Goal: Information Seeking & Learning: Learn about a topic

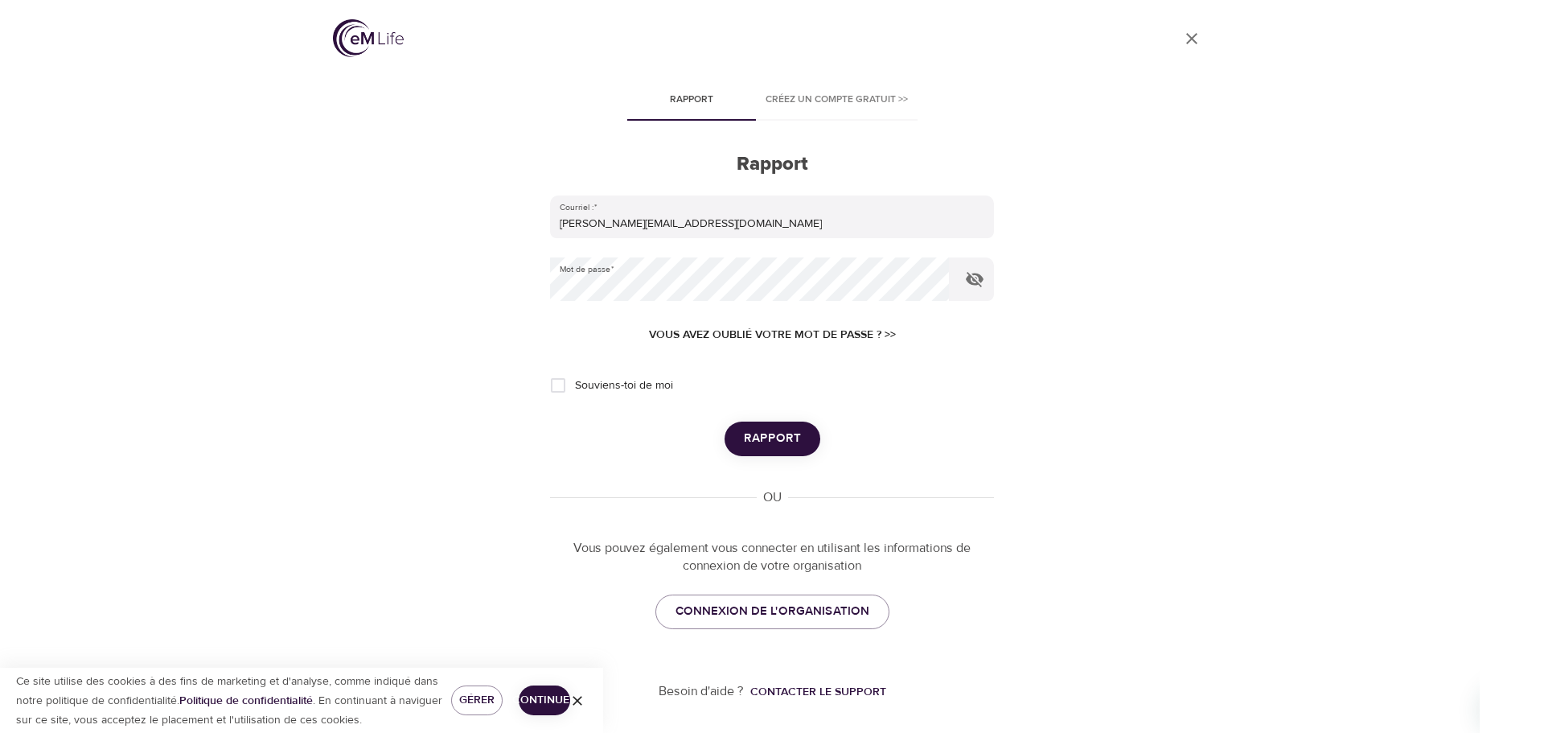
click at [752, 443] on font "Rapport" at bounding box center [772, 437] width 57 height 15
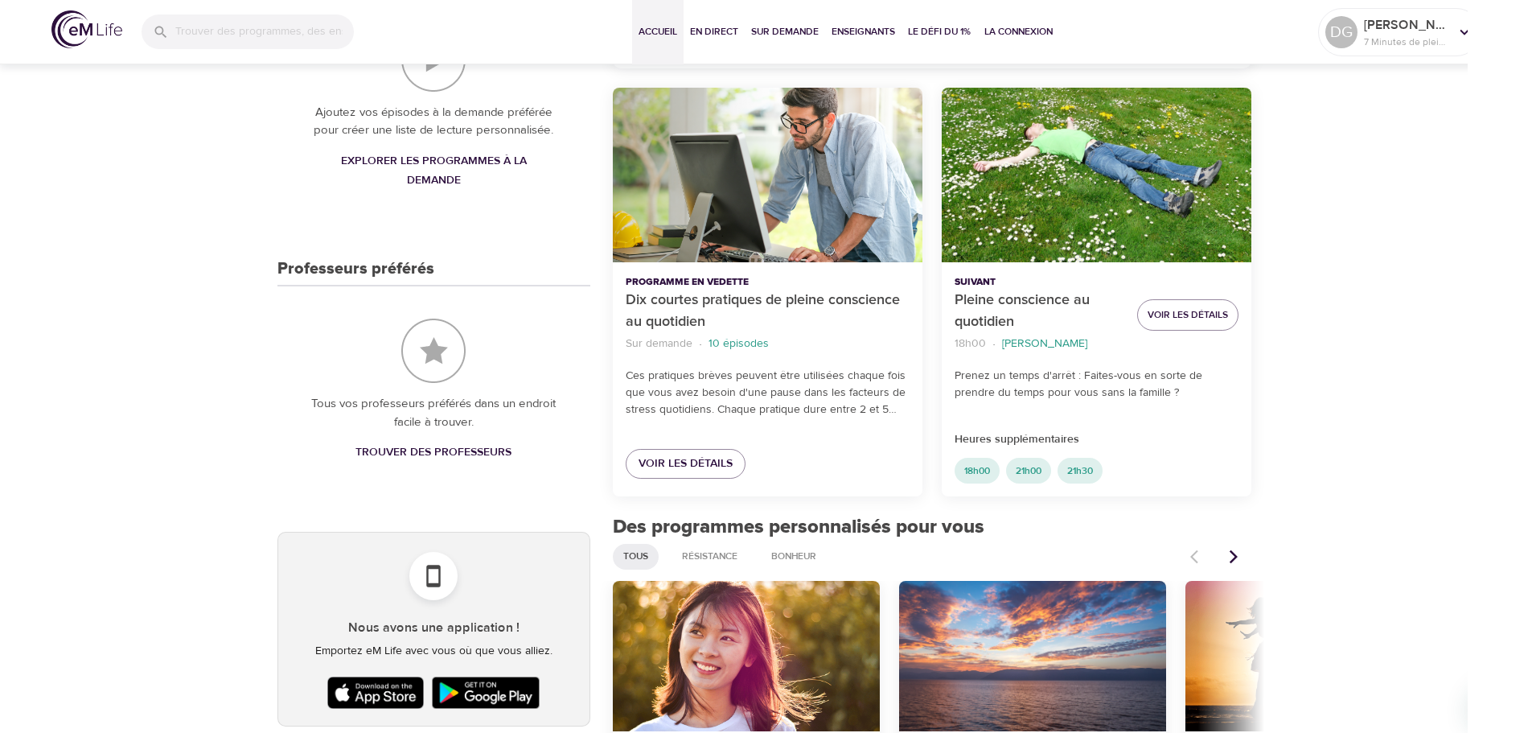
scroll to position [563, 0]
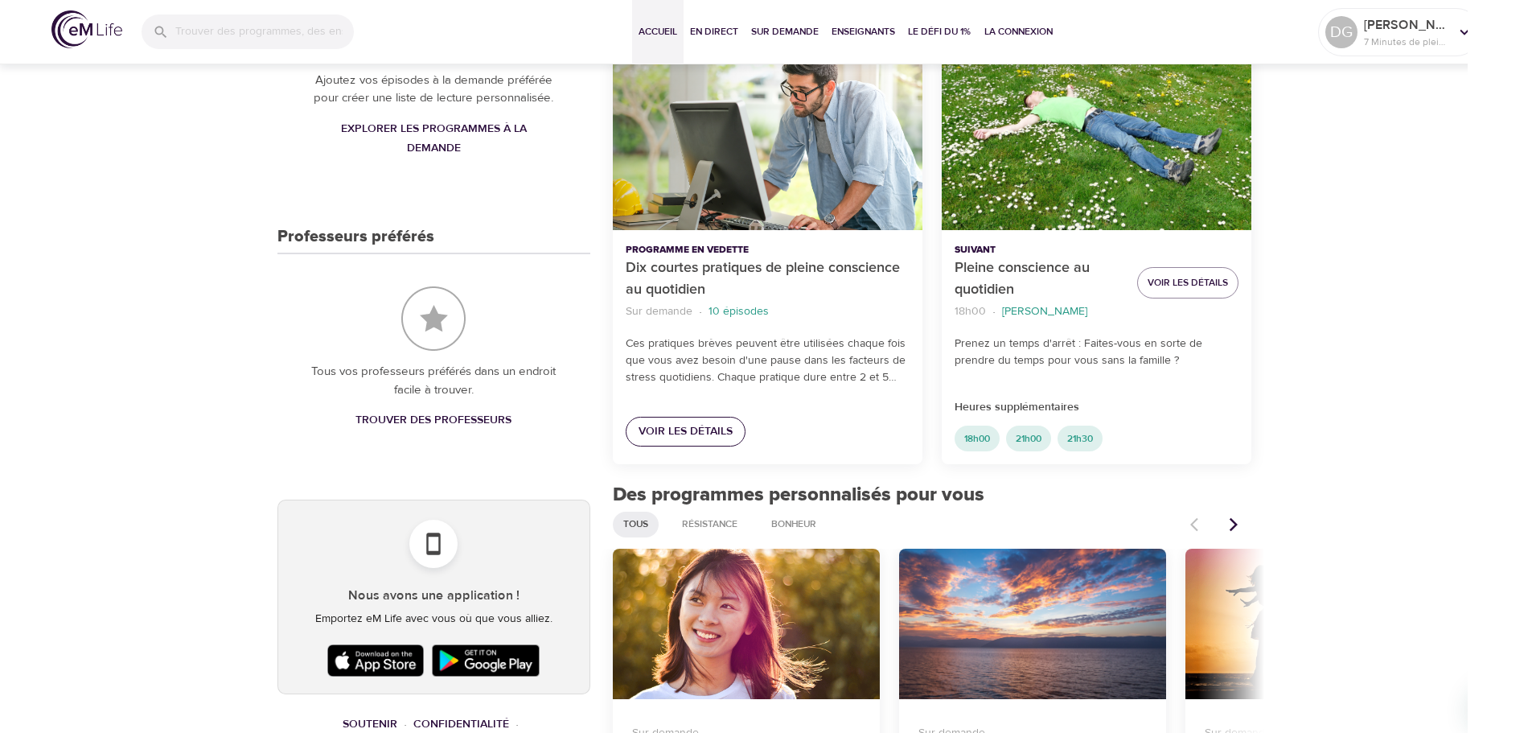
click at [675, 428] on font "Voir les détails" at bounding box center [685, 431] width 94 height 14
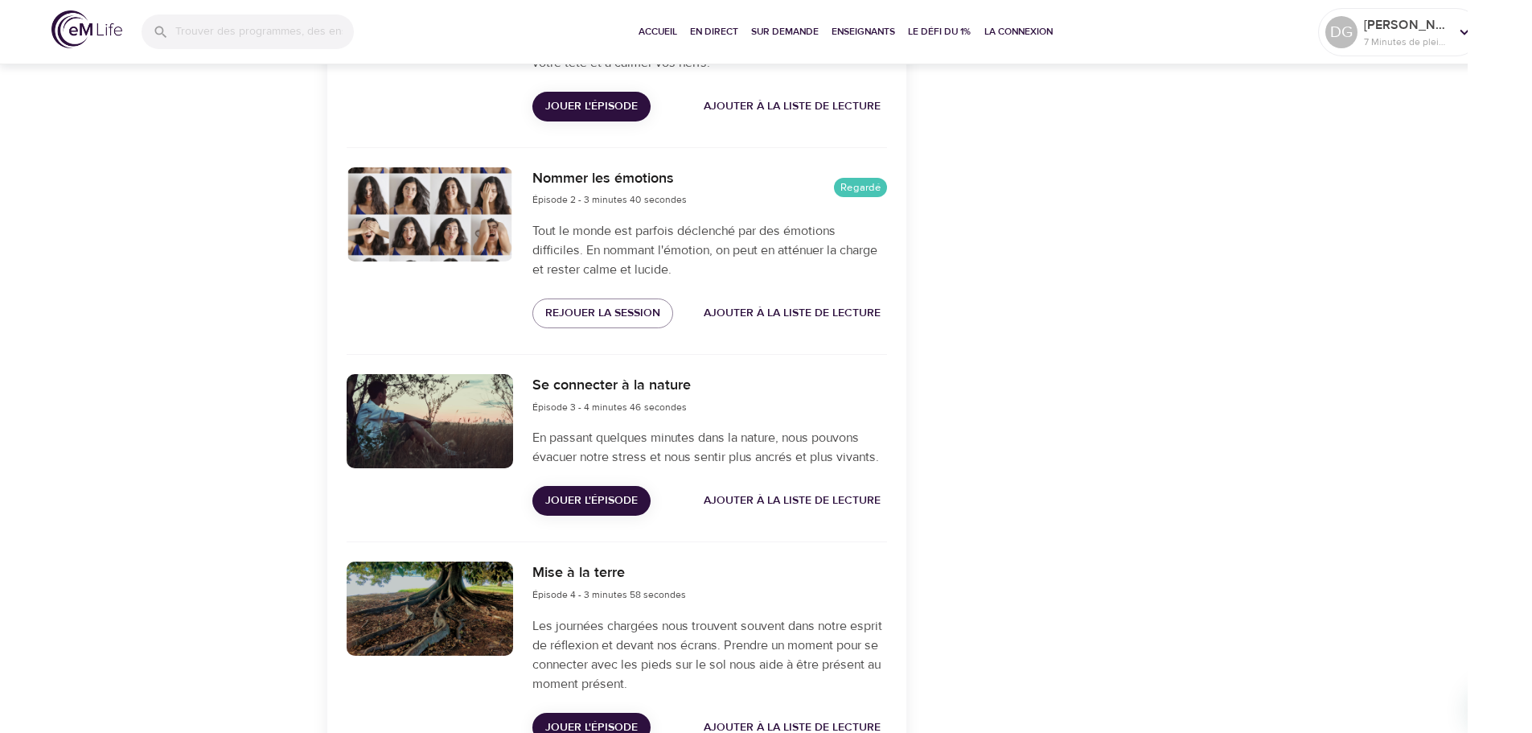
scroll to position [804, 0]
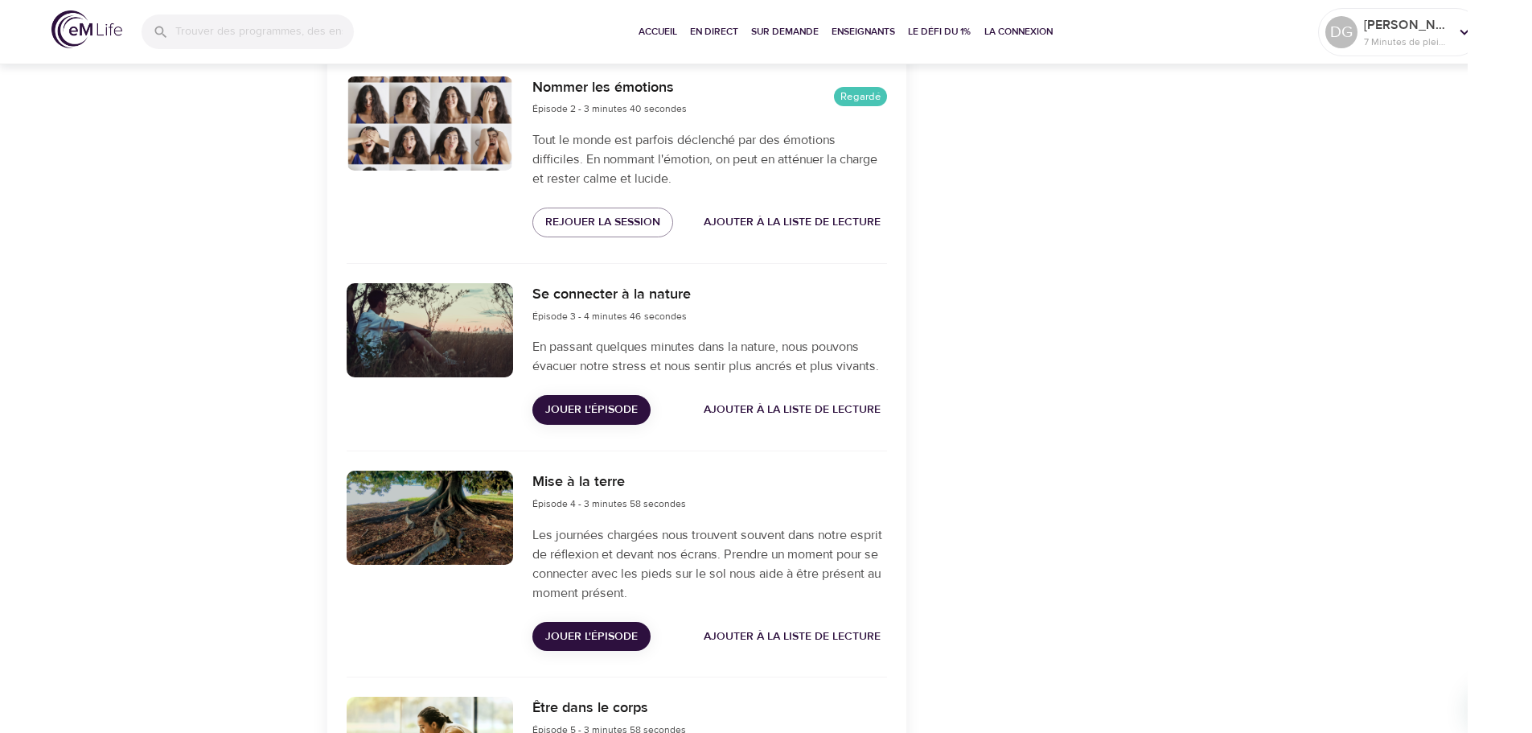
click at [580, 404] on font "Jouer l'épisode" at bounding box center [591, 409] width 92 height 14
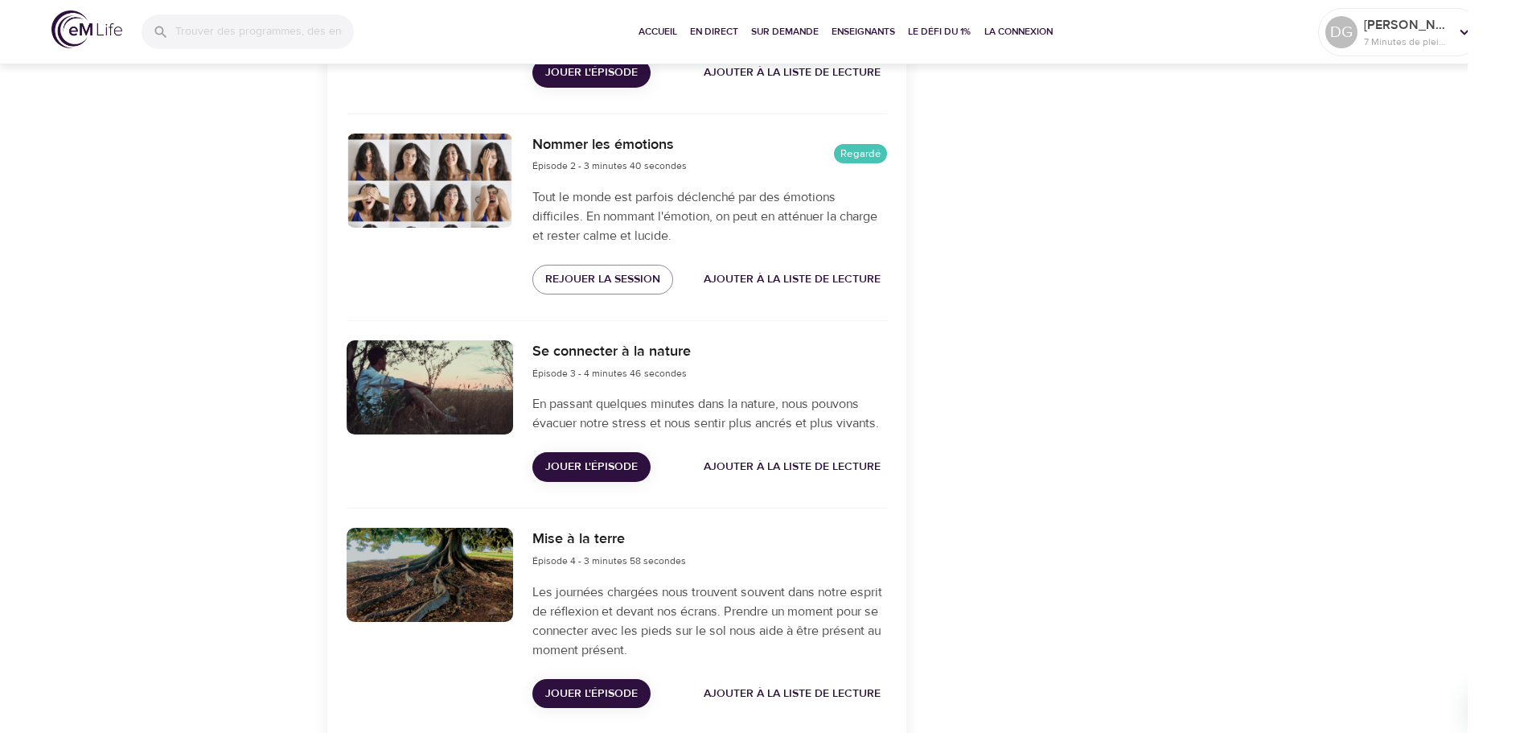
scroll to position [753, 0]
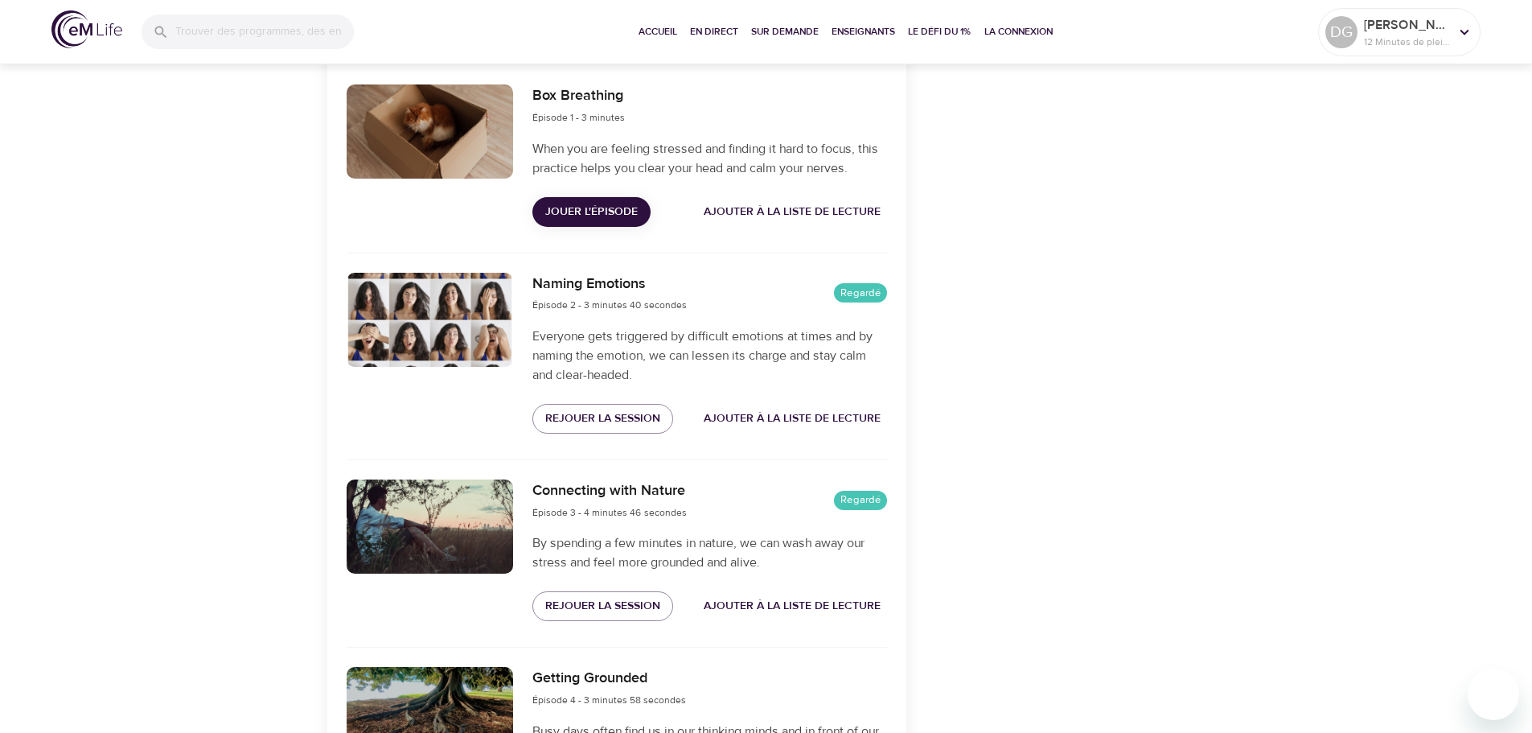
scroll to position [643, 0]
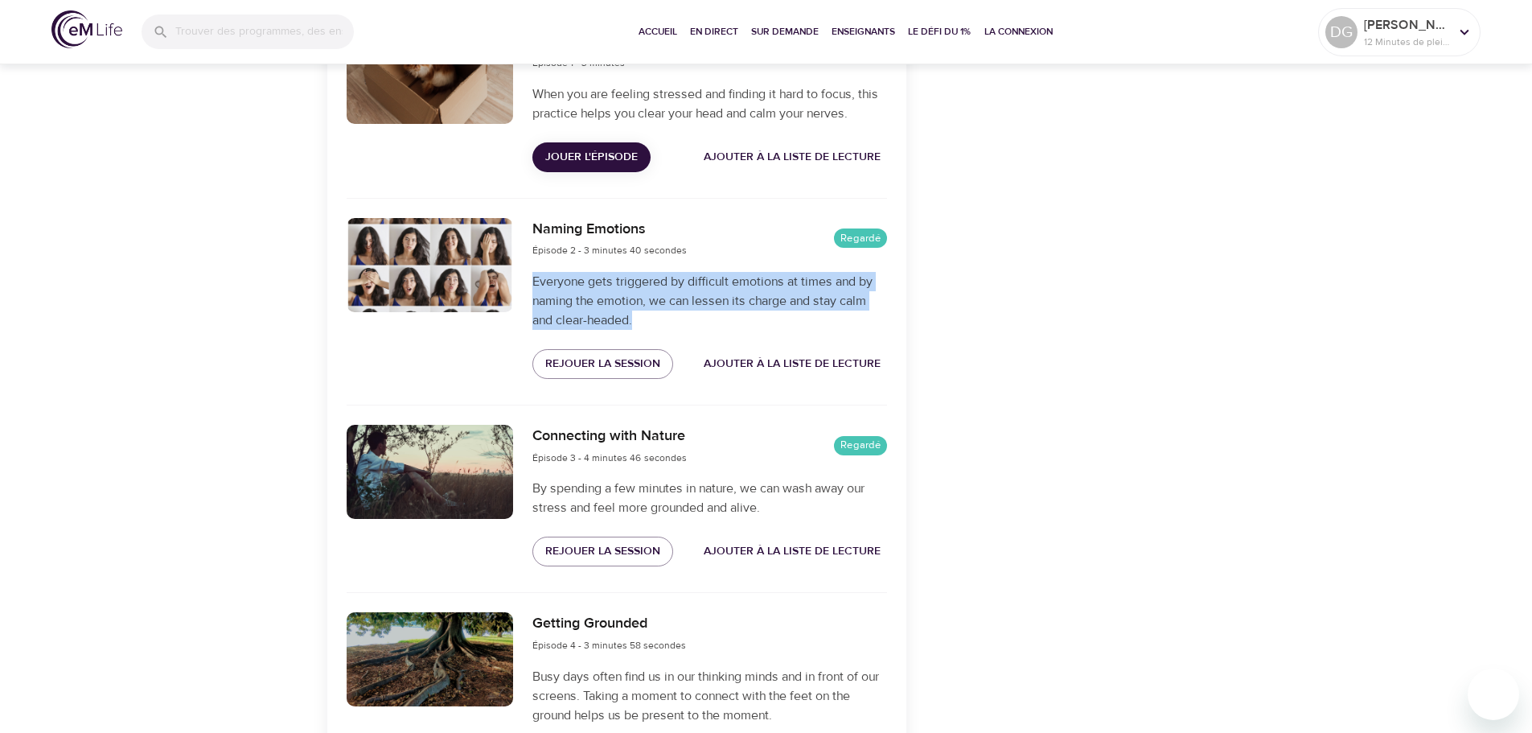
drag, startPoint x: 536, startPoint y: 279, endPoint x: 634, endPoint y: 314, distance: 104.3
click at [634, 314] on p "Everyone gets triggered by difficult emotions at times and by naming the emotio…" at bounding box center [709, 301] width 354 height 58
copy p "Everyone gets triggered by difficult emotions at times and by naming the emotio…"
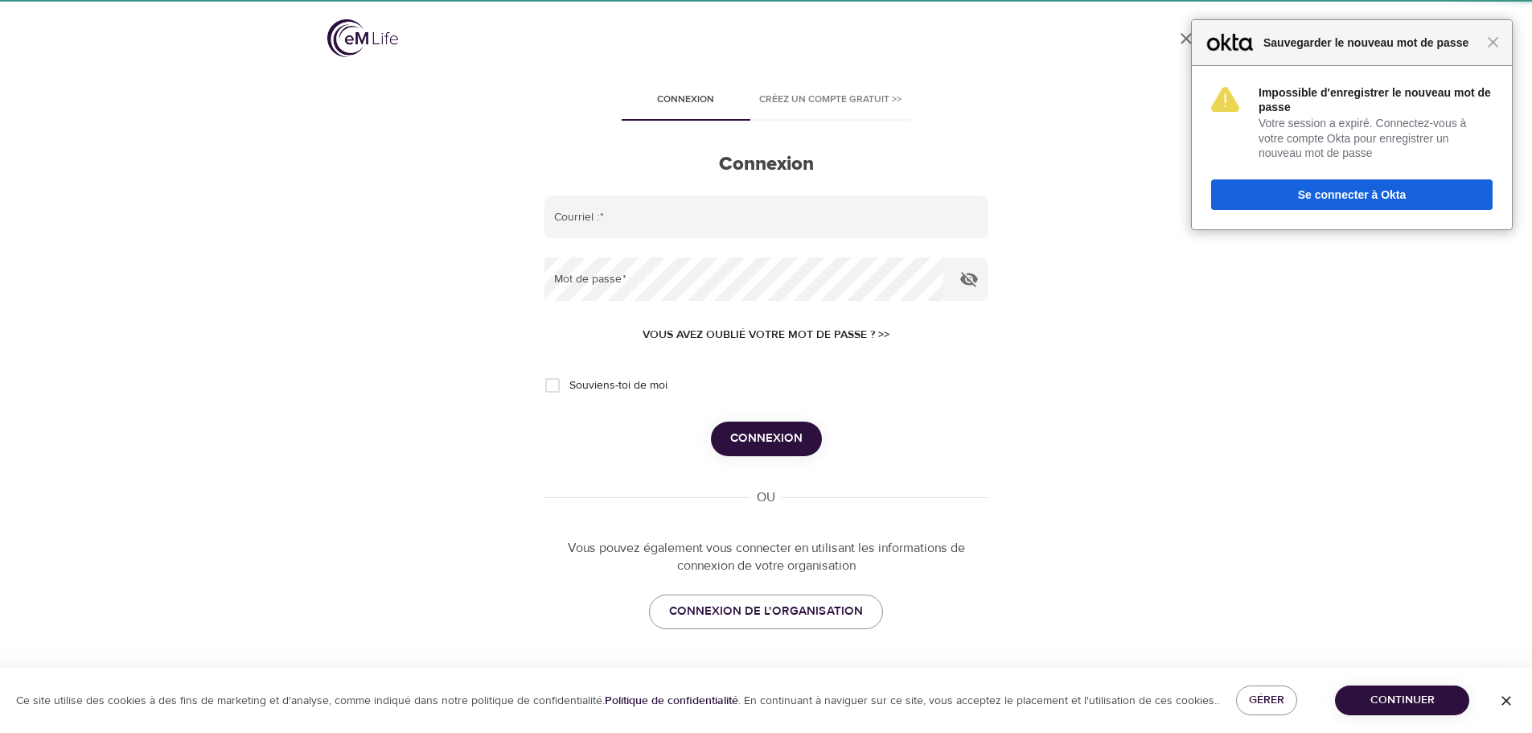
type input "[PERSON_NAME][EMAIL_ADDRESS][PERSON_NAME][DOMAIN_NAME]"
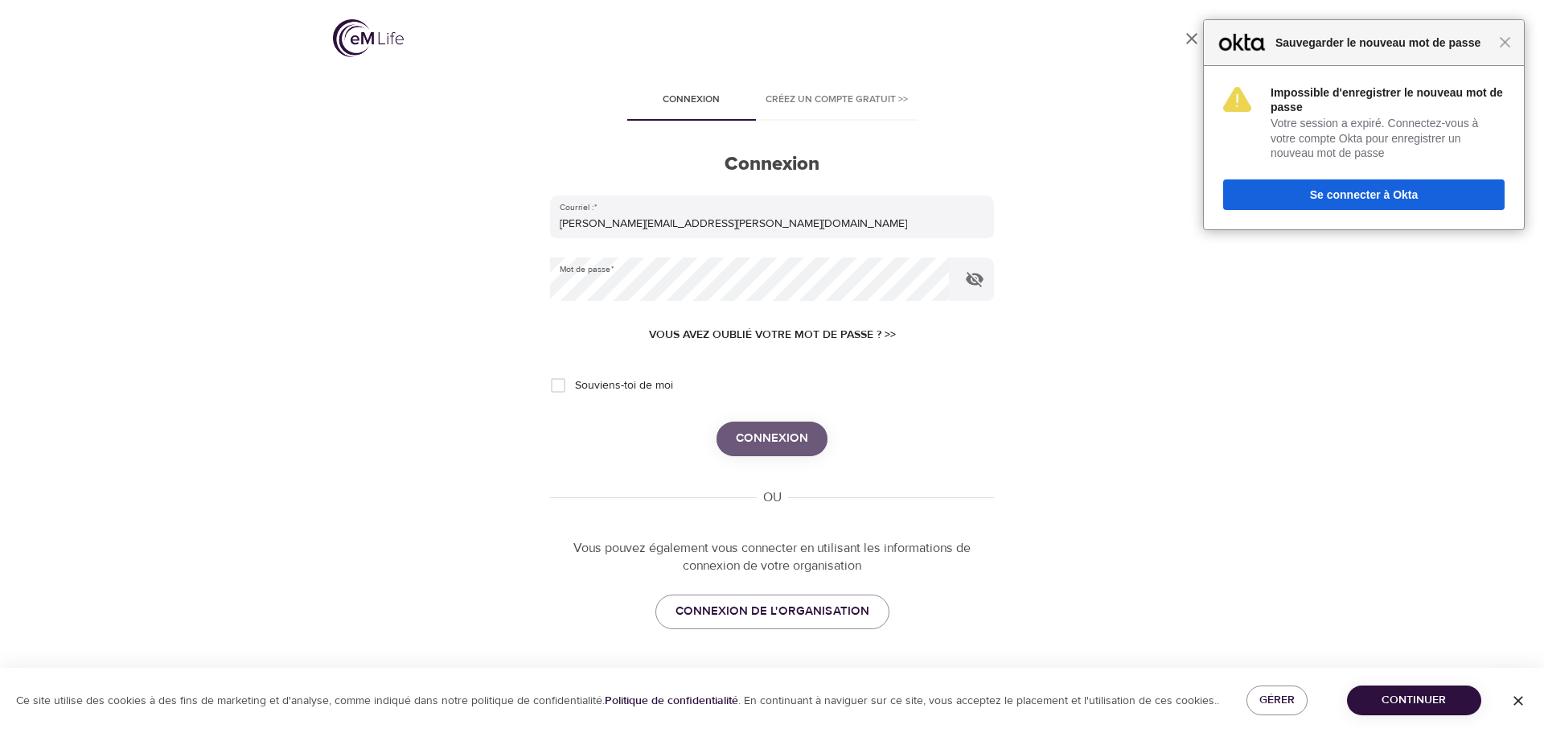
click at [758, 434] on span "Connexion" at bounding box center [772, 438] width 72 height 21
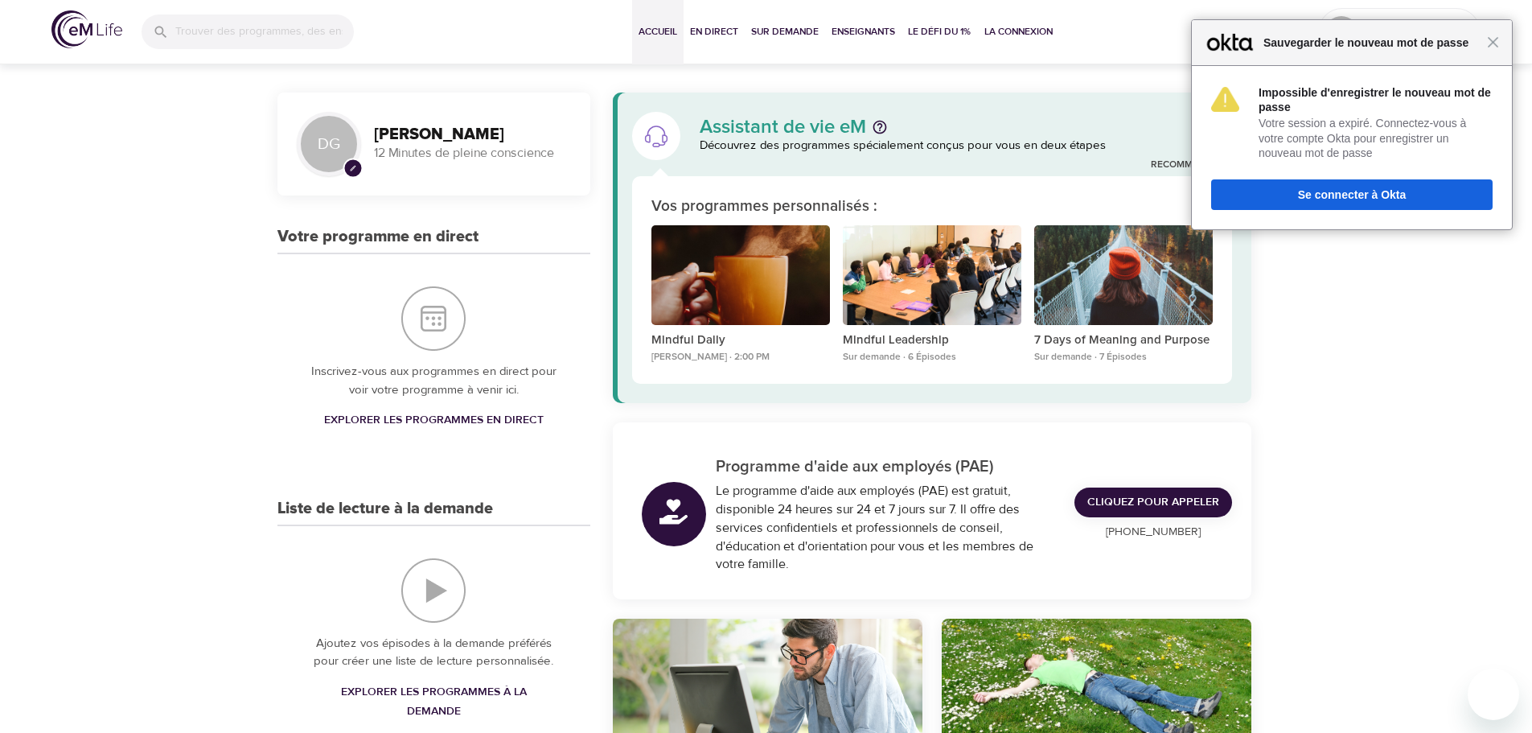
click at [1501, 51] on div "Fermer Sauvegarder le nouveau mot de passe" at bounding box center [1352, 43] width 320 height 46
click at [1493, 43] on span "Fermer" at bounding box center [1493, 42] width 12 height 12
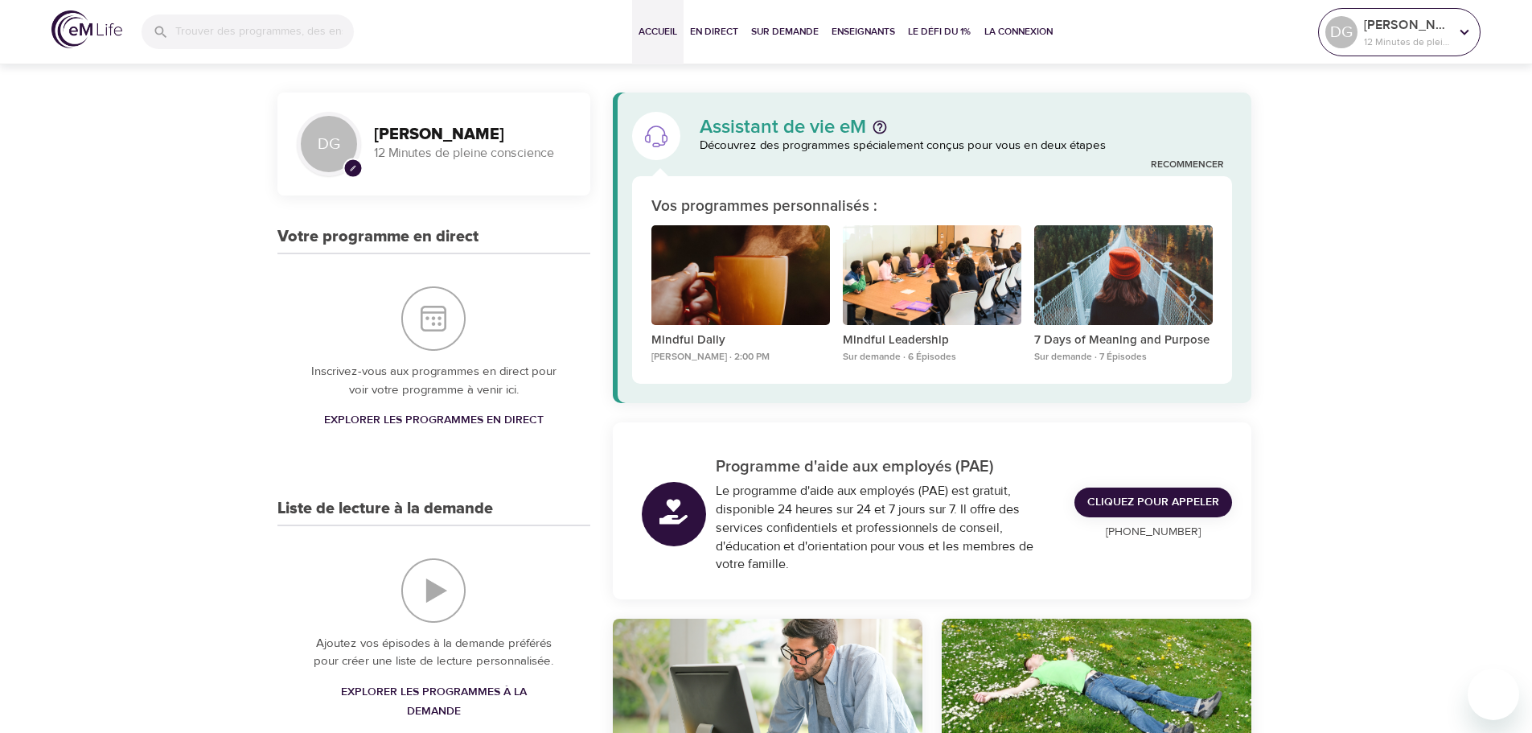
click at [1411, 43] on p "12 Minutes de pleine conscience" at bounding box center [1406, 42] width 85 height 14
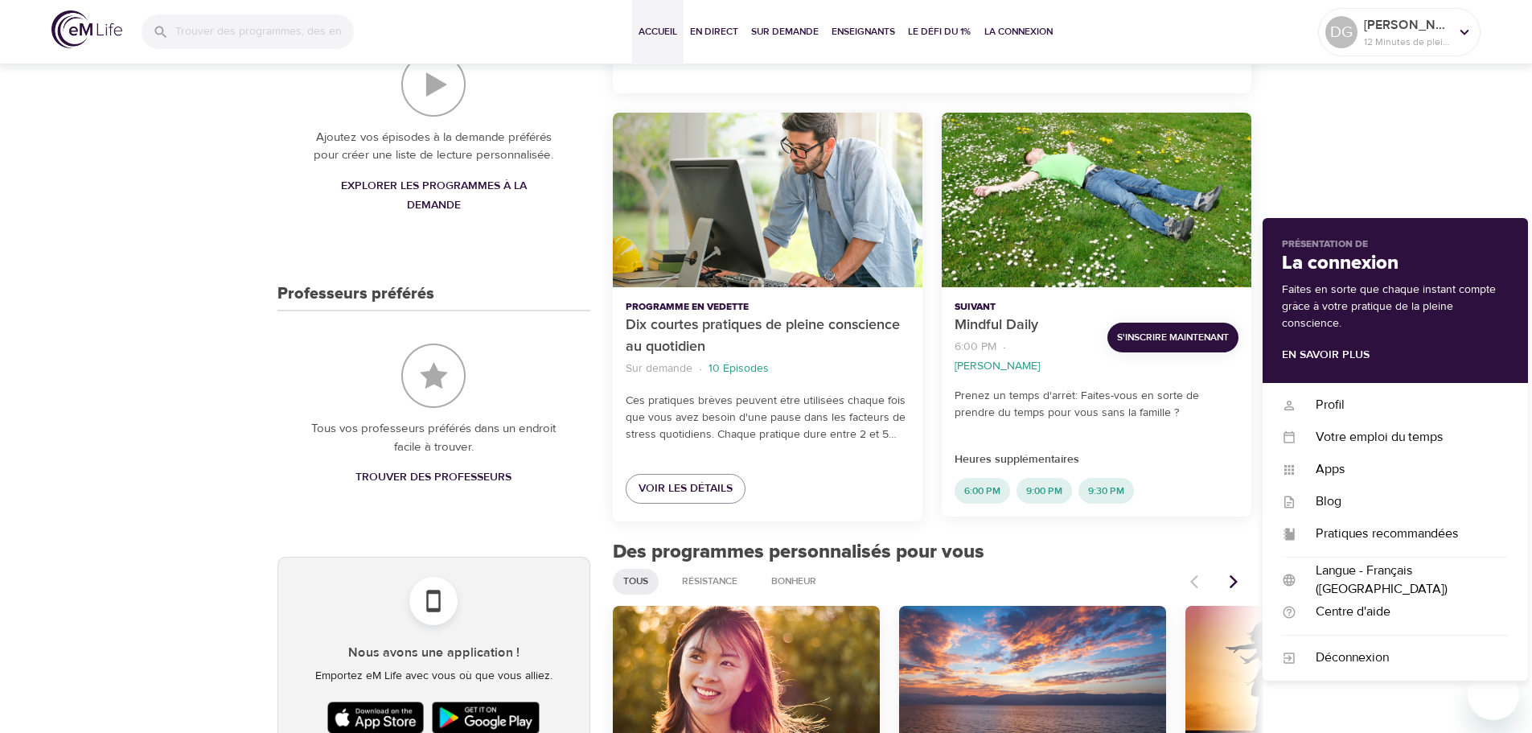
scroll to position [724, 0]
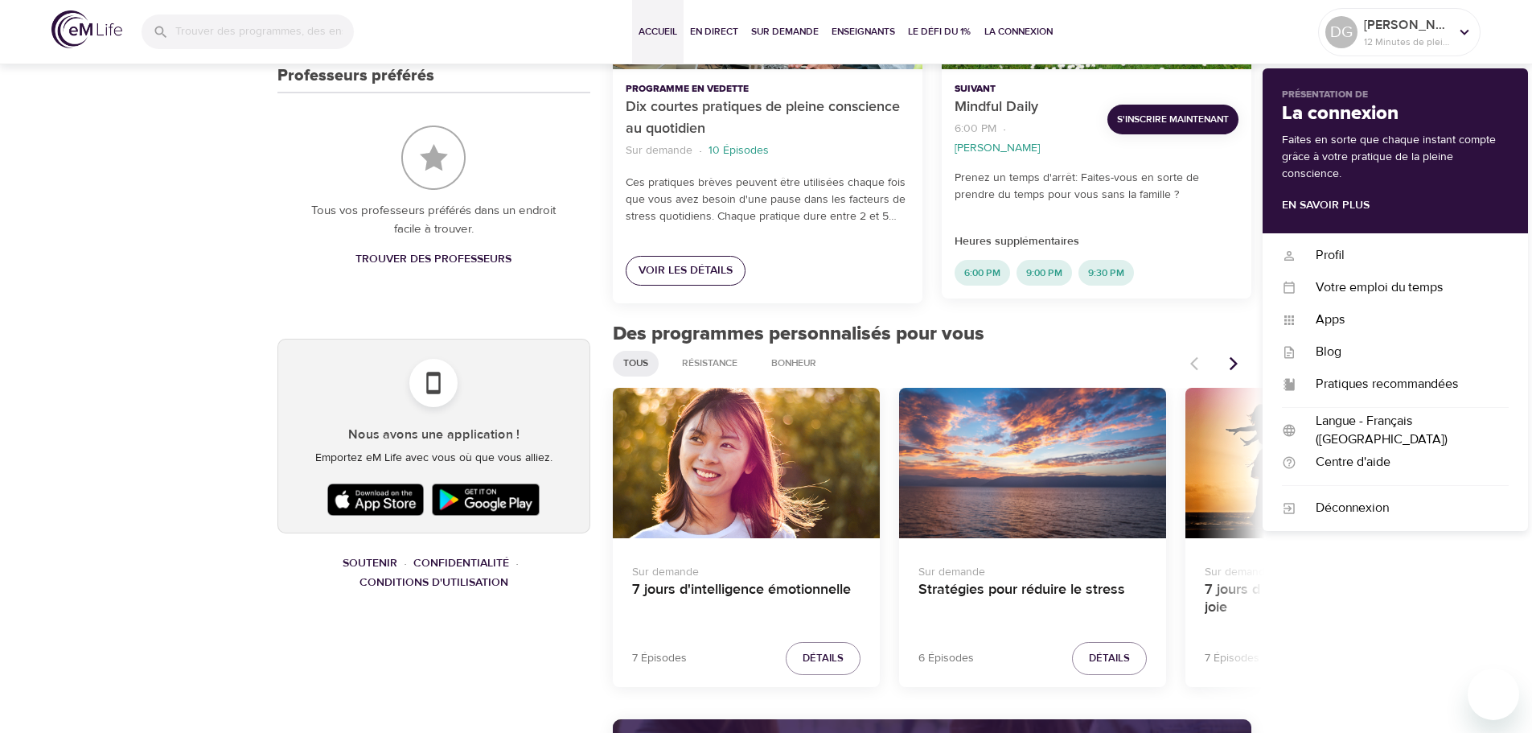
click at [698, 277] on span "Voir les détails" at bounding box center [685, 271] width 94 height 20
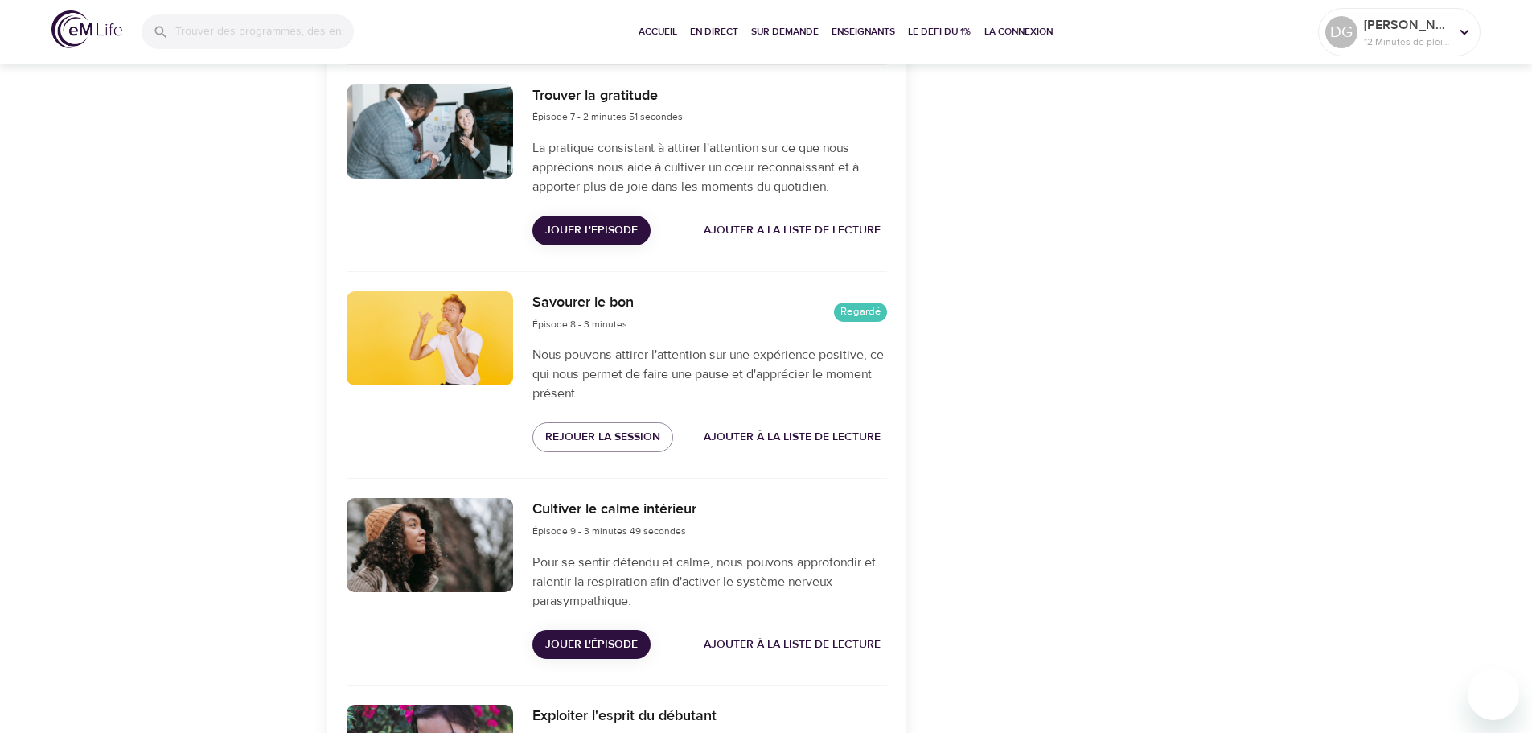
scroll to position [1930, 0]
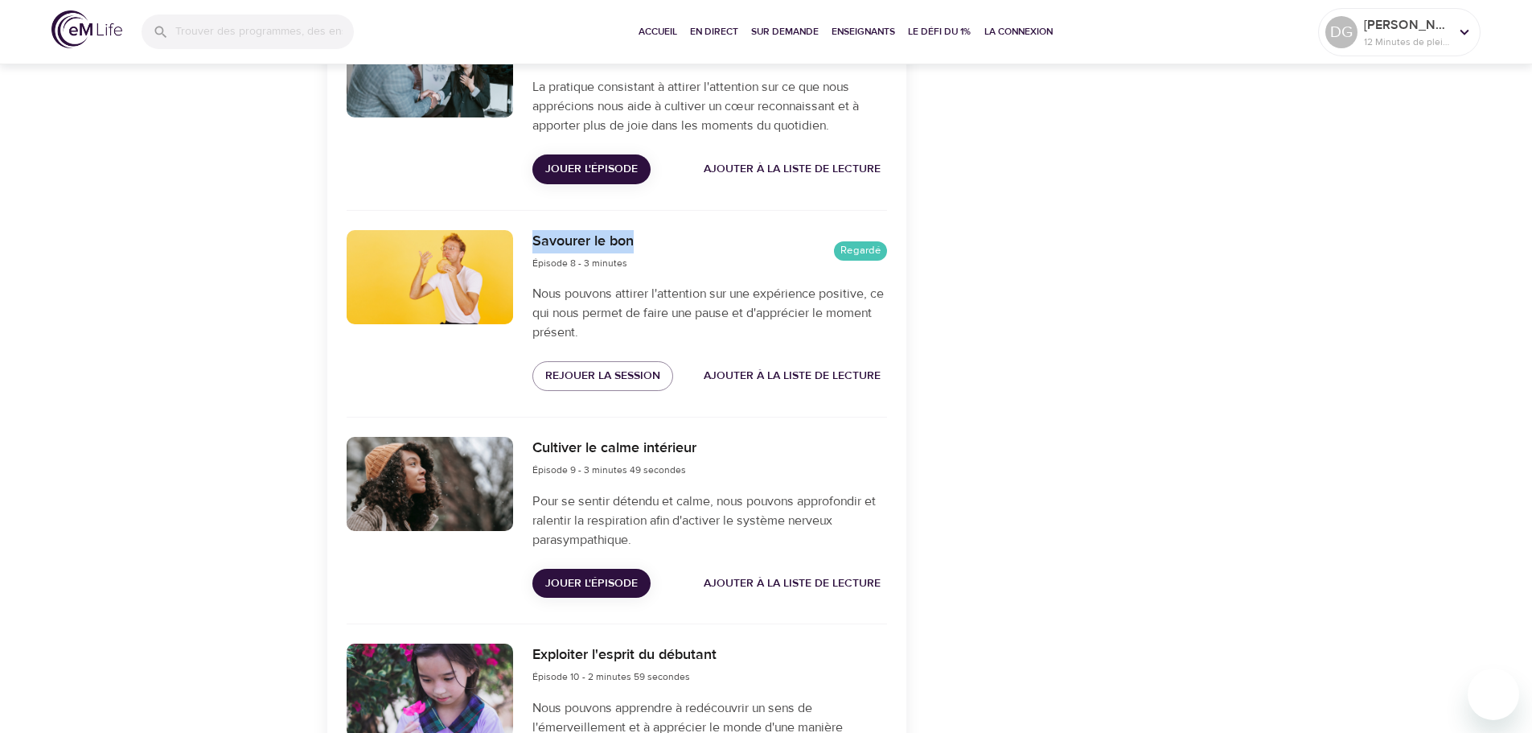
drag, startPoint x: 534, startPoint y: 240, endPoint x: 642, endPoint y: 239, distance: 107.8
click at [642, 239] on div "Savourer le bon Épisode 8 - 3 minutes Regardé" at bounding box center [709, 251] width 354 height 42
copy h6 "Savourer le bon"
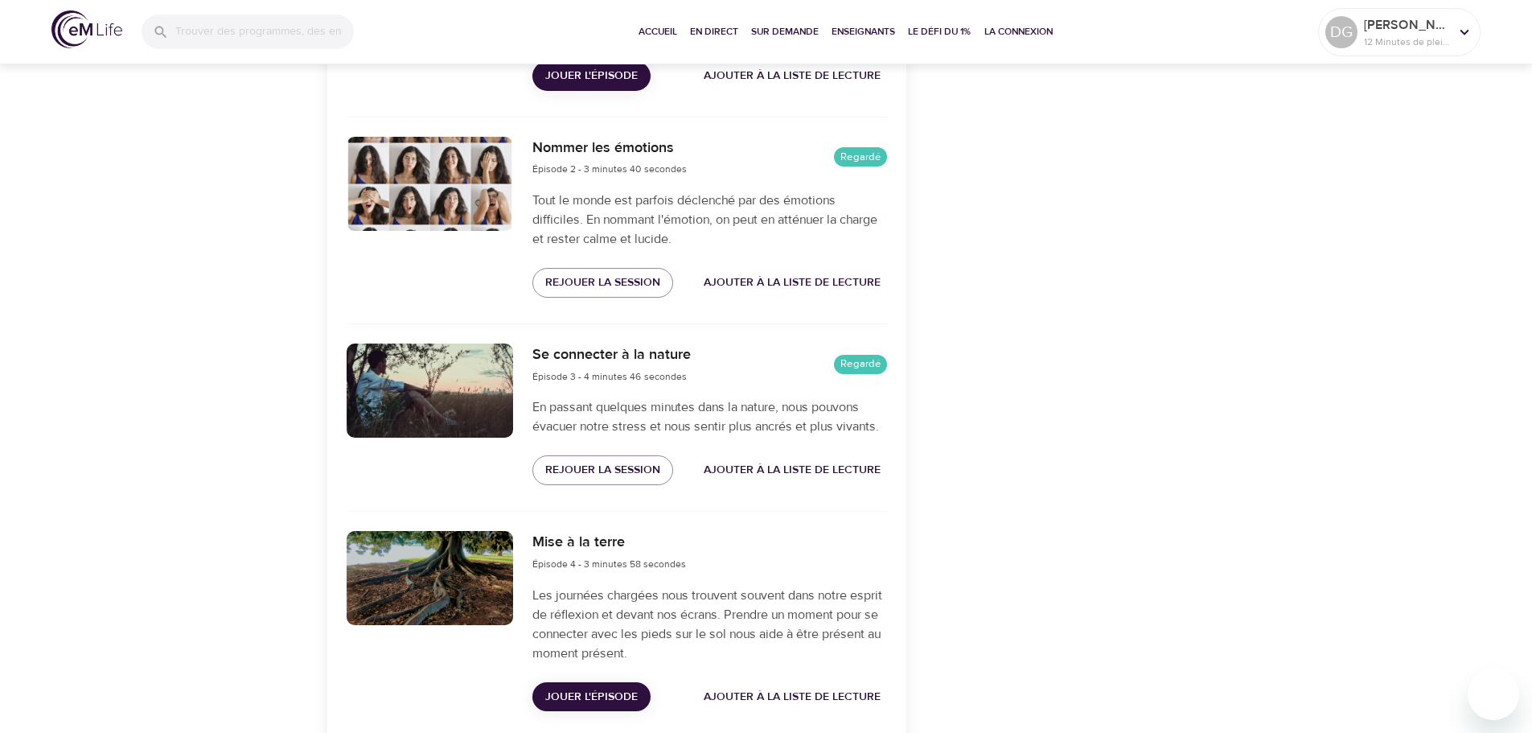
scroll to position [724, 0]
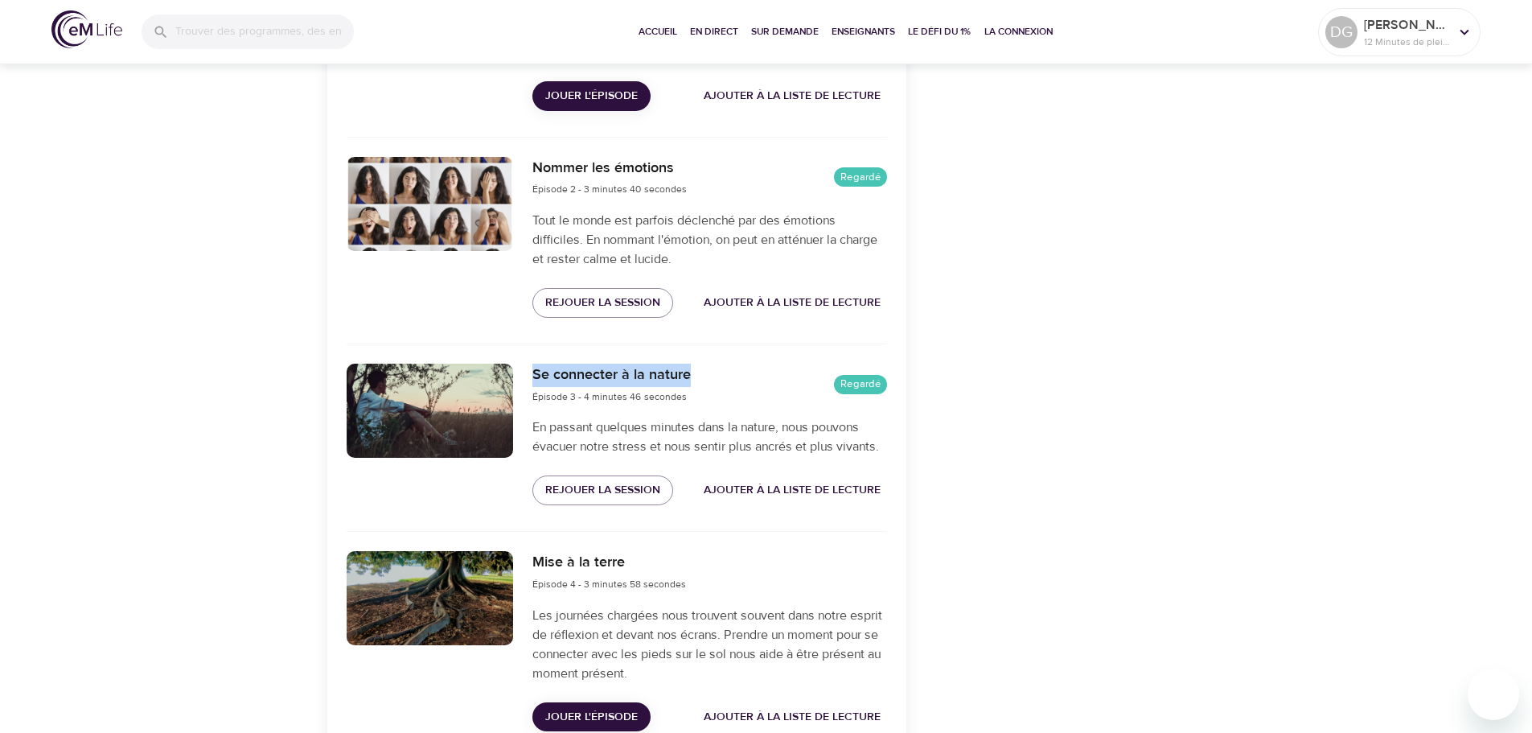
drag, startPoint x: 534, startPoint y: 372, endPoint x: 721, endPoint y: 381, distance: 187.6
click at [721, 381] on div "Se connecter à la nature Épisode 3 - 4 minutes 46 secondes Regardé" at bounding box center [709, 384] width 354 height 42
copy h6 "Se connecter à la nature"
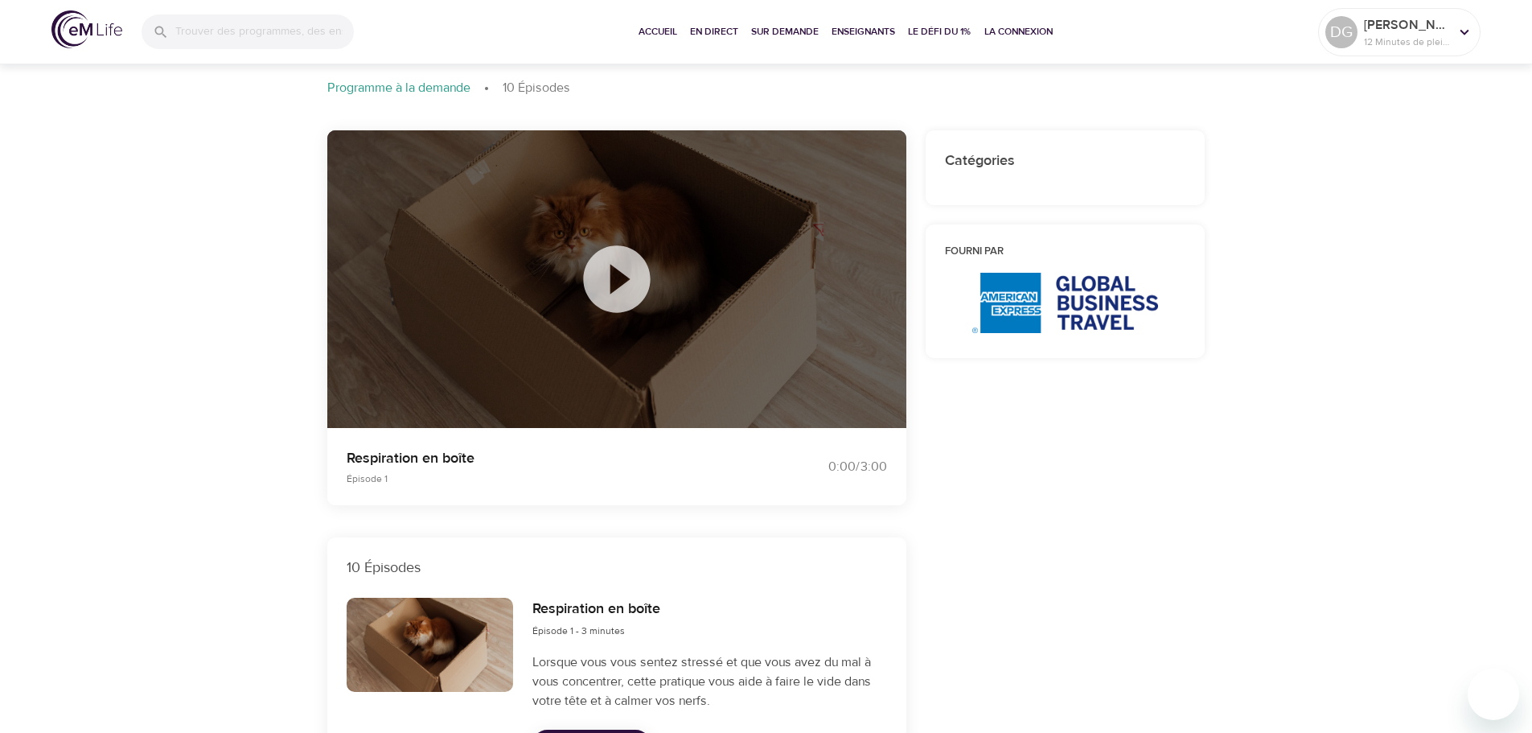
scroll to position [0, 0]
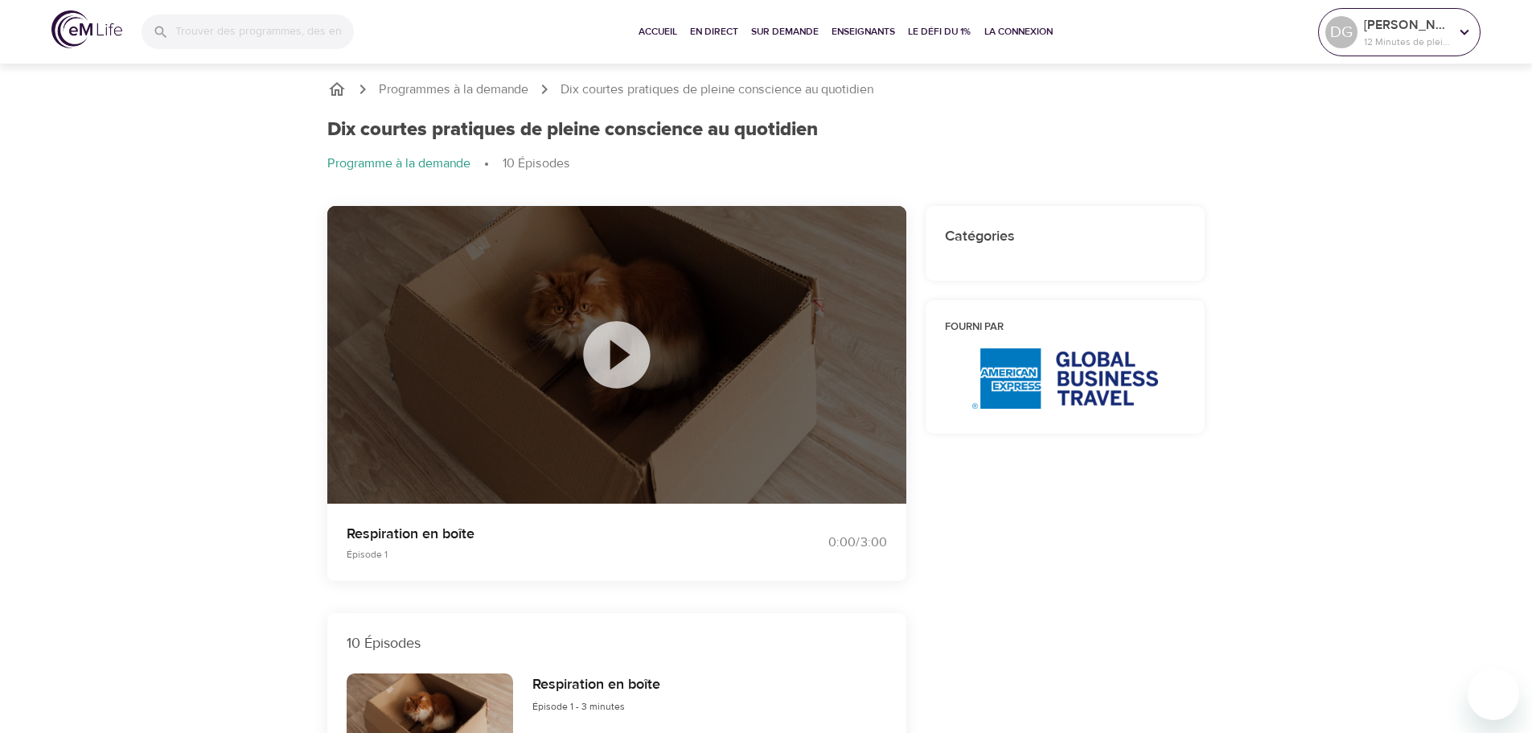
click at [1459, 31] on icon at bounding box center [1464, 32] width 18 height 18
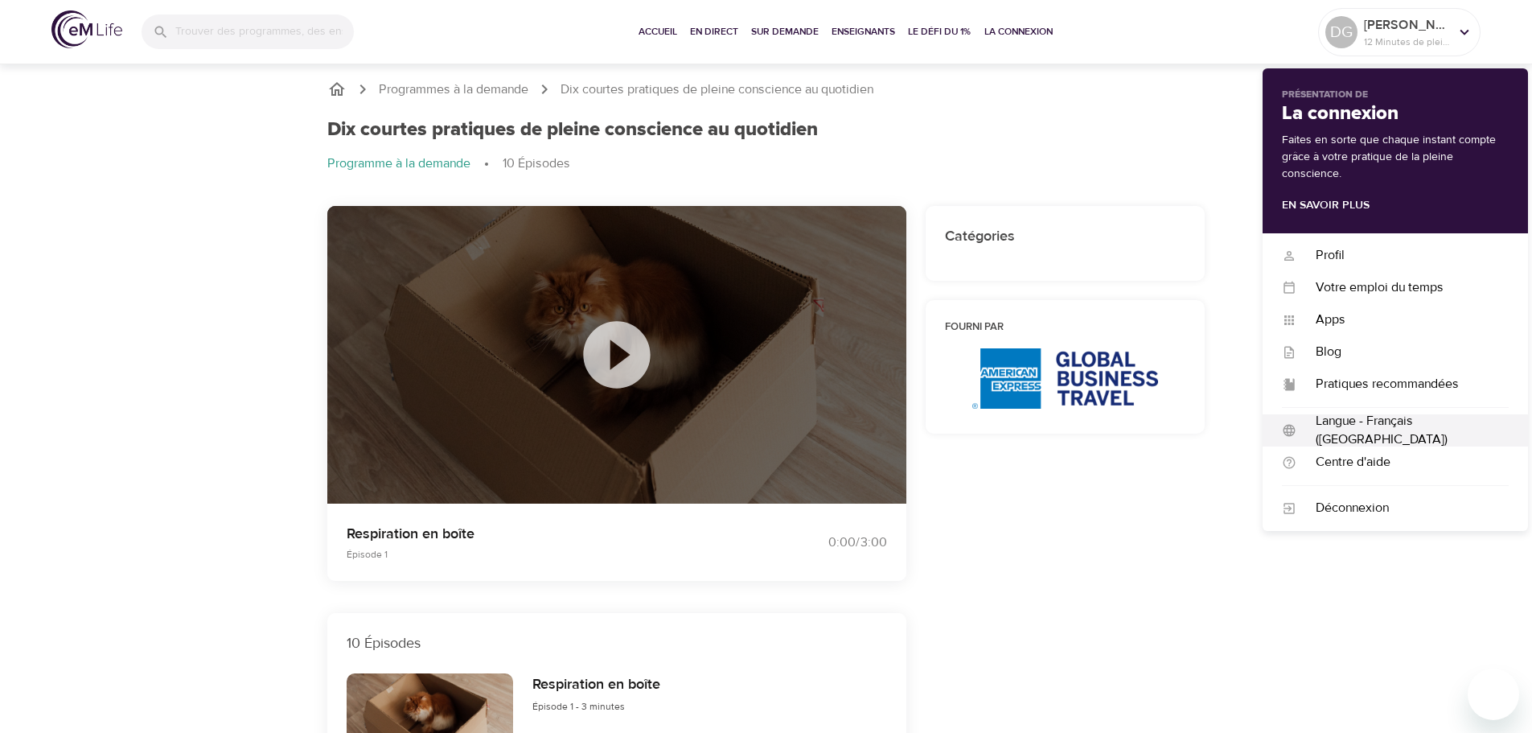
click at [1380, 426] on div "Langue - Français ([GEOGRAPHIC_DATA])" at bounding box center [1402, 430] width 212 height 37
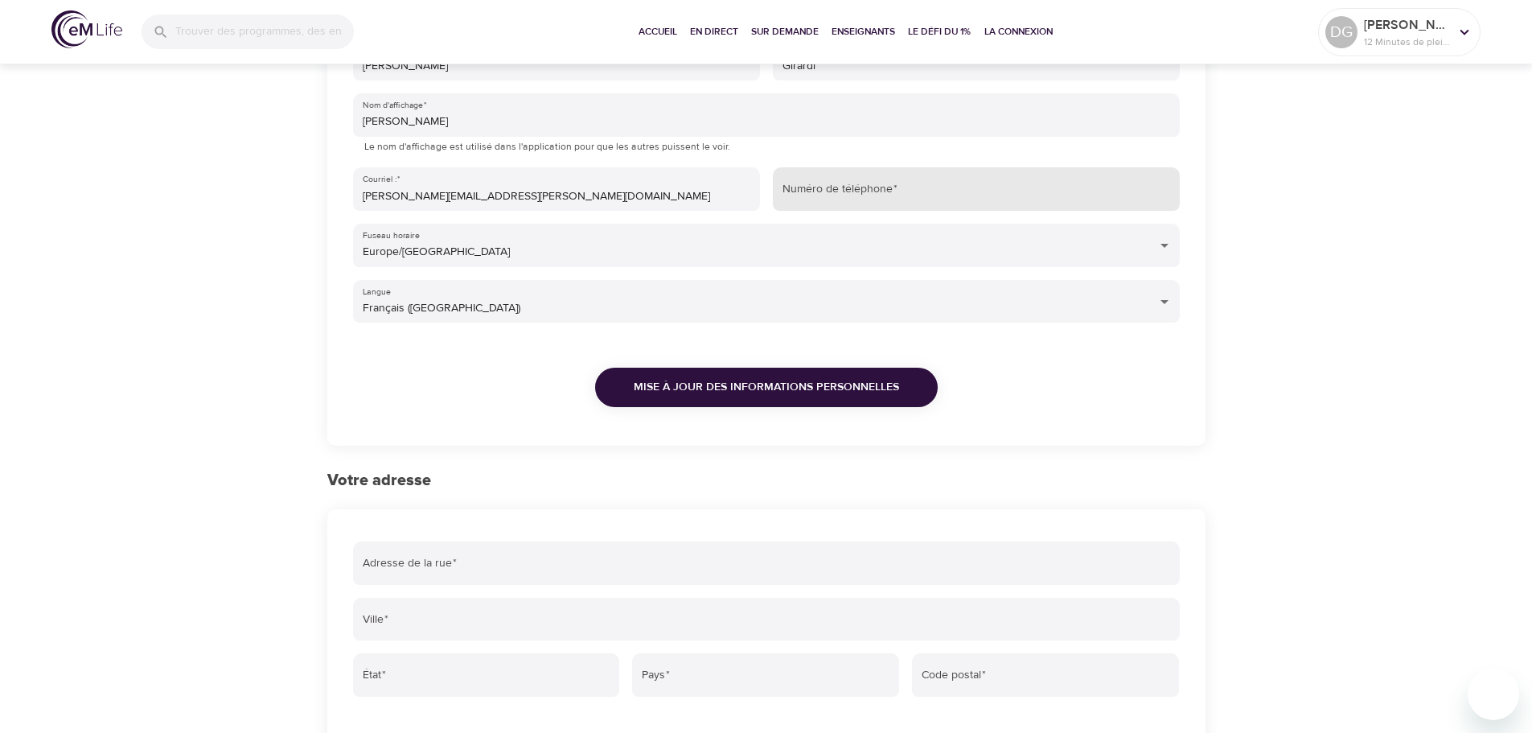
scroll to position [161, 0]
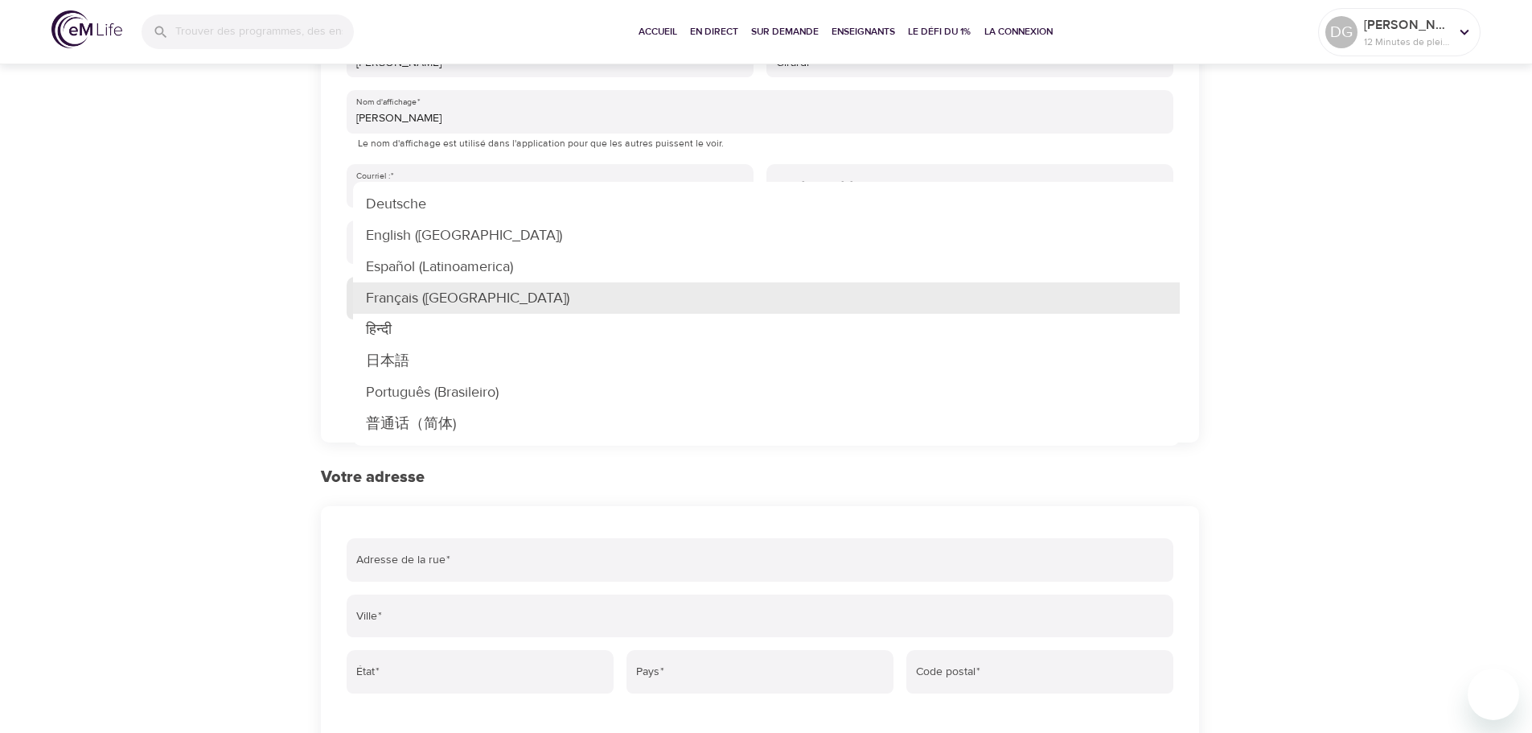
click at [1168, 302] on body "Accueil En direct Sur demande Enseignants Le défi du 1% La Connexion DG Delphin…" at bounding box center [766, 437] width 1532 height 1197
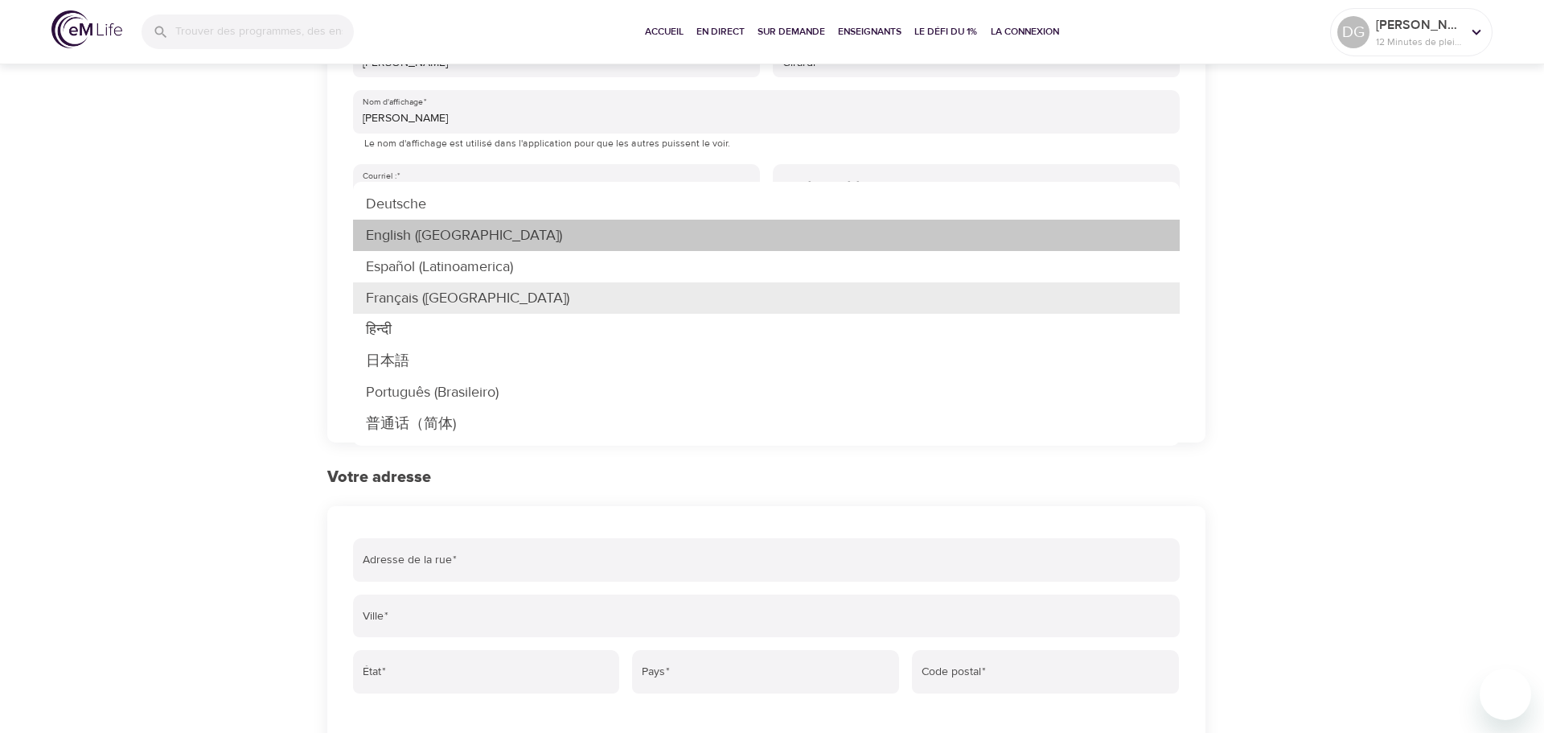
click at [513, 232] on li "English (US)" at bounding box center [766, 235] width 827 height 31
type input "en-US"
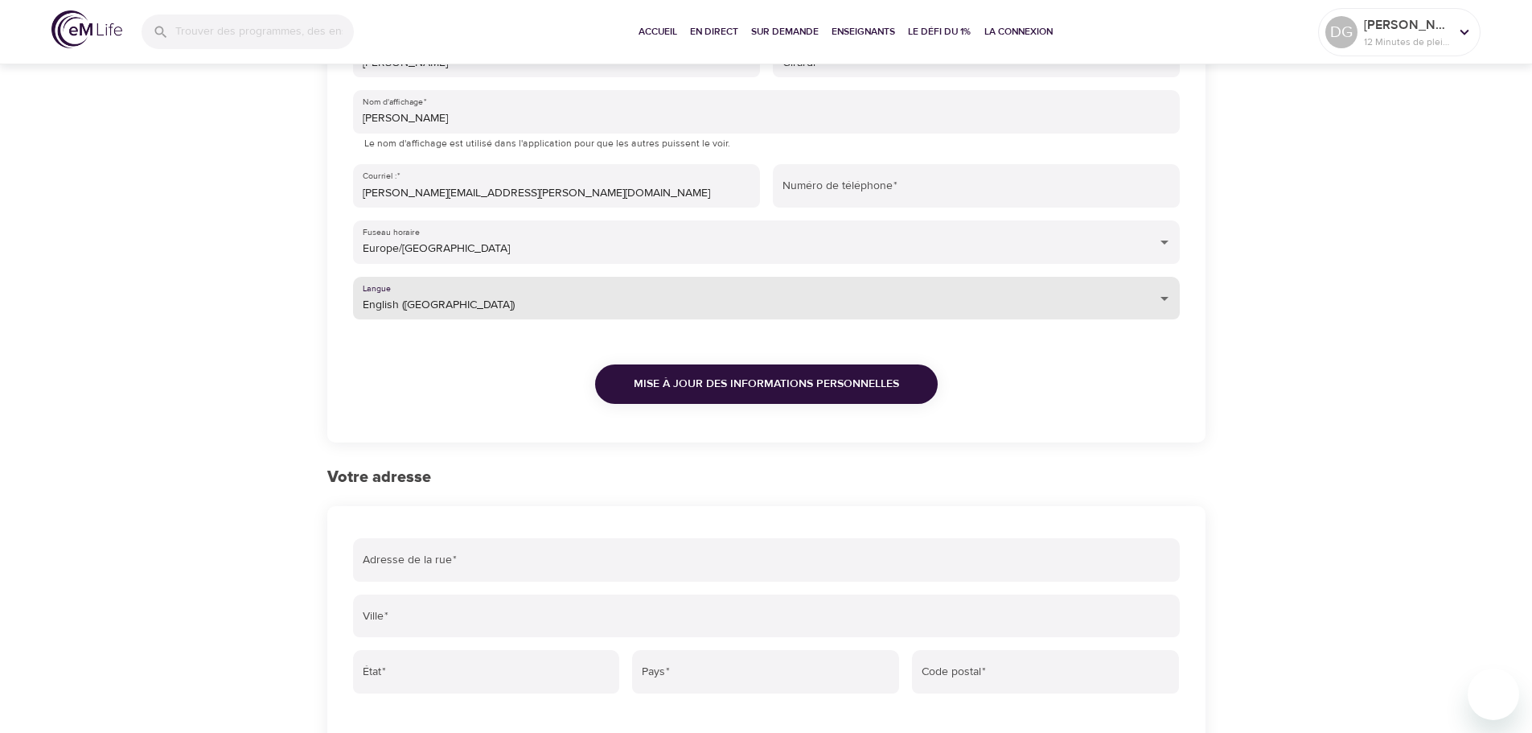
click at [758, 382] on span "Mise à jour des informations personnelles" at bounding box center [766, 384] width 265 height 20
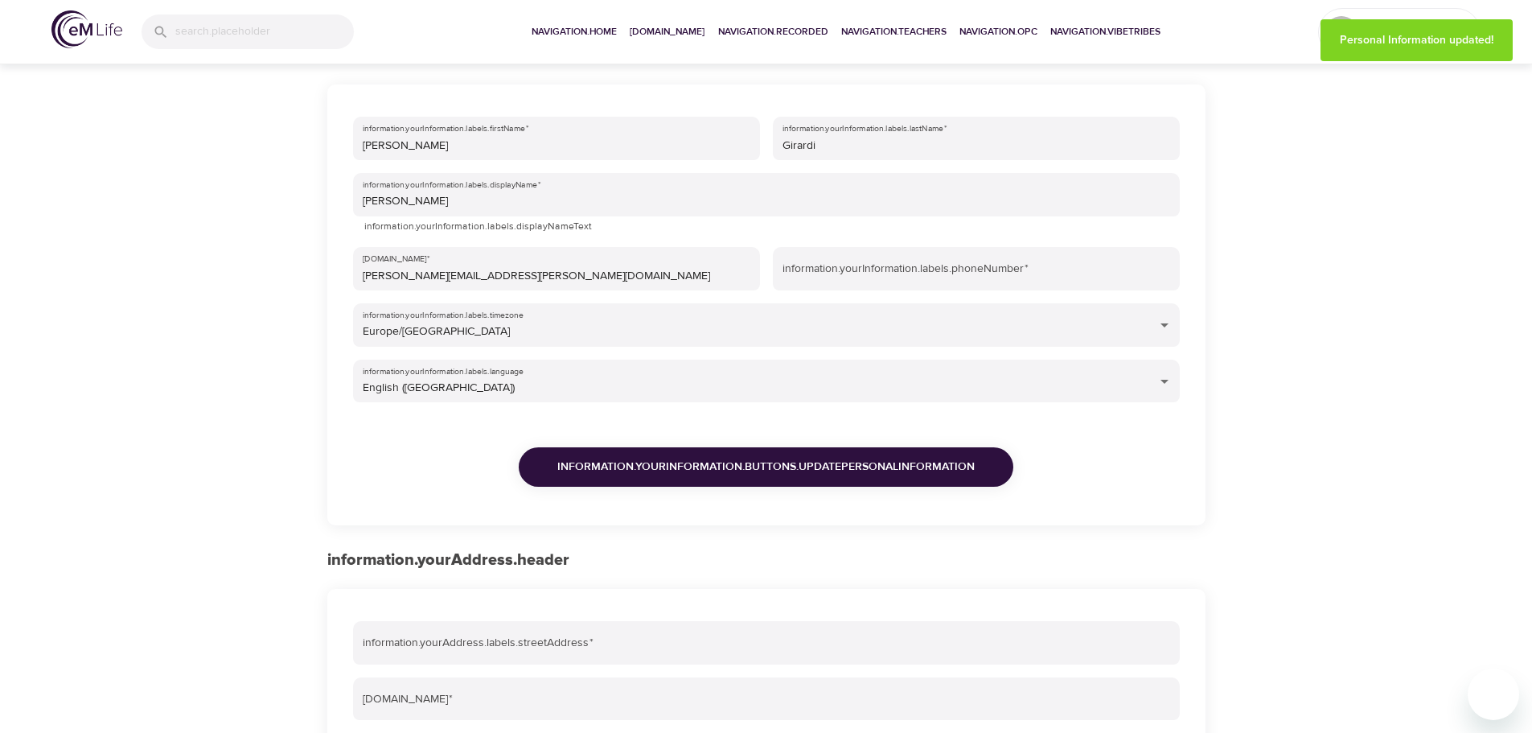
scroll to position [0, 0]
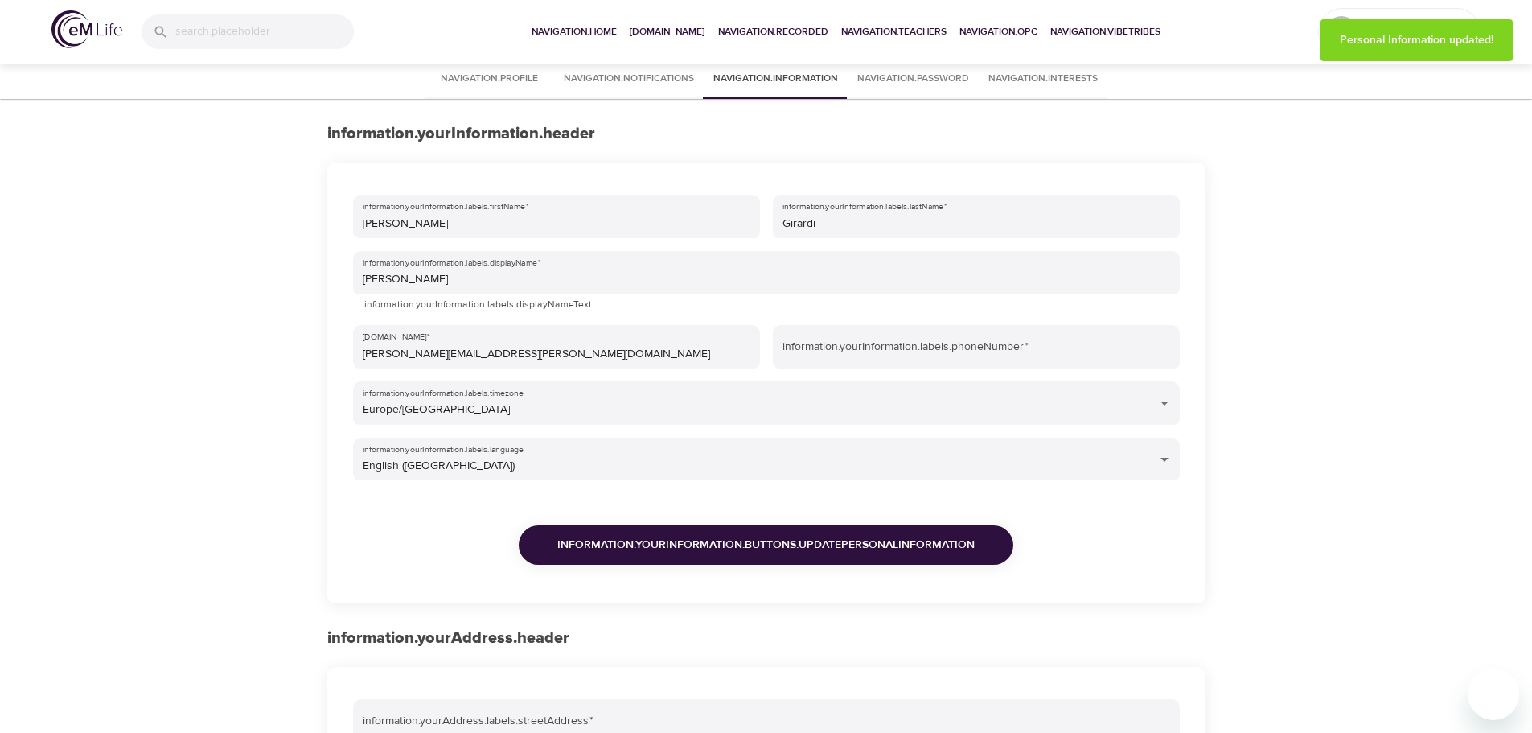
click at [1369, 150] on div "navigation.profile navigation.notifications navigation.information navigation.p…" at bounding box center [766, 628] width 1532 height 1137
click at [1371, 35] on p "user.mindfulMinutes" at bounding box center [1406, 42] width 85 height 14
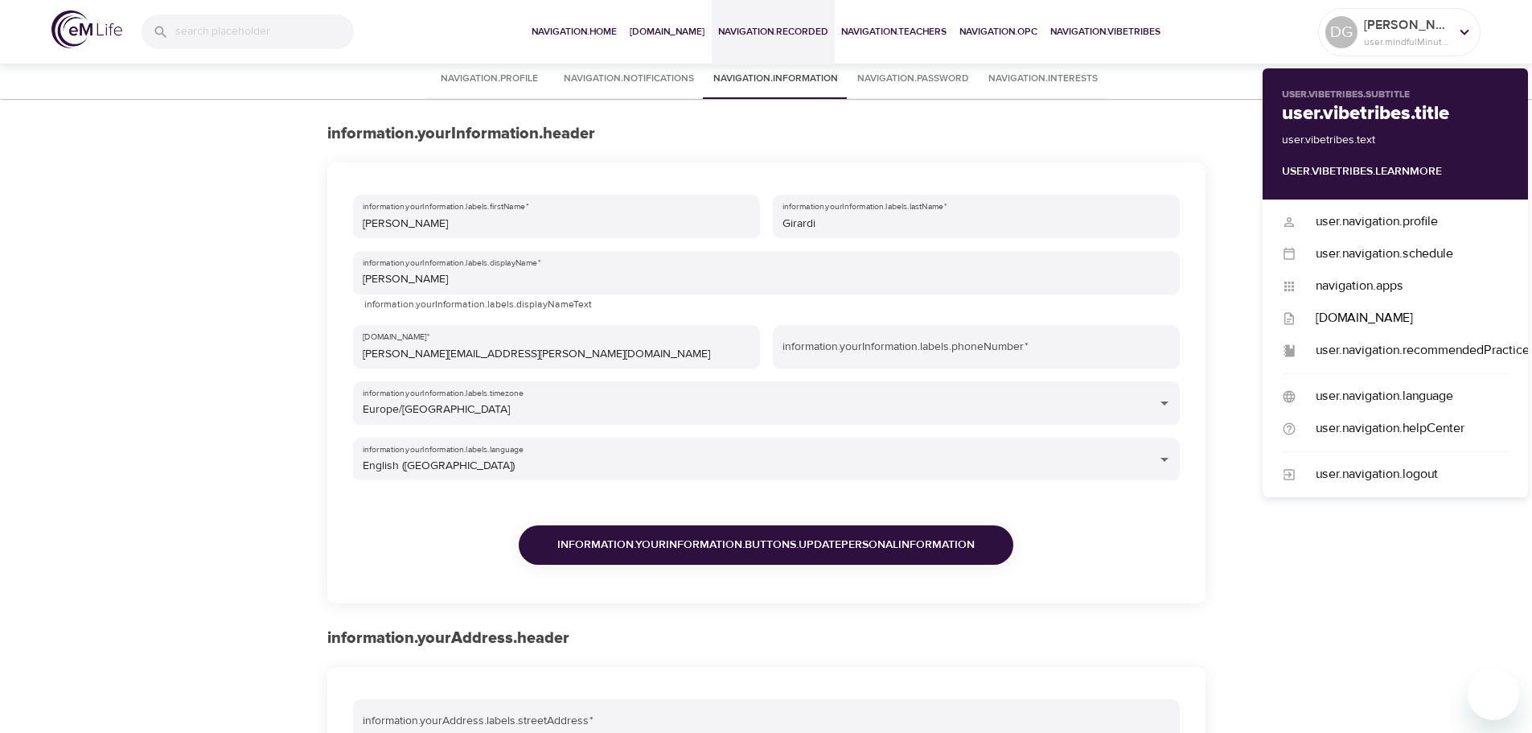
click at [788, 32] on span "navigation.recorded" at bounding box center [773, 31] width 110 height 17
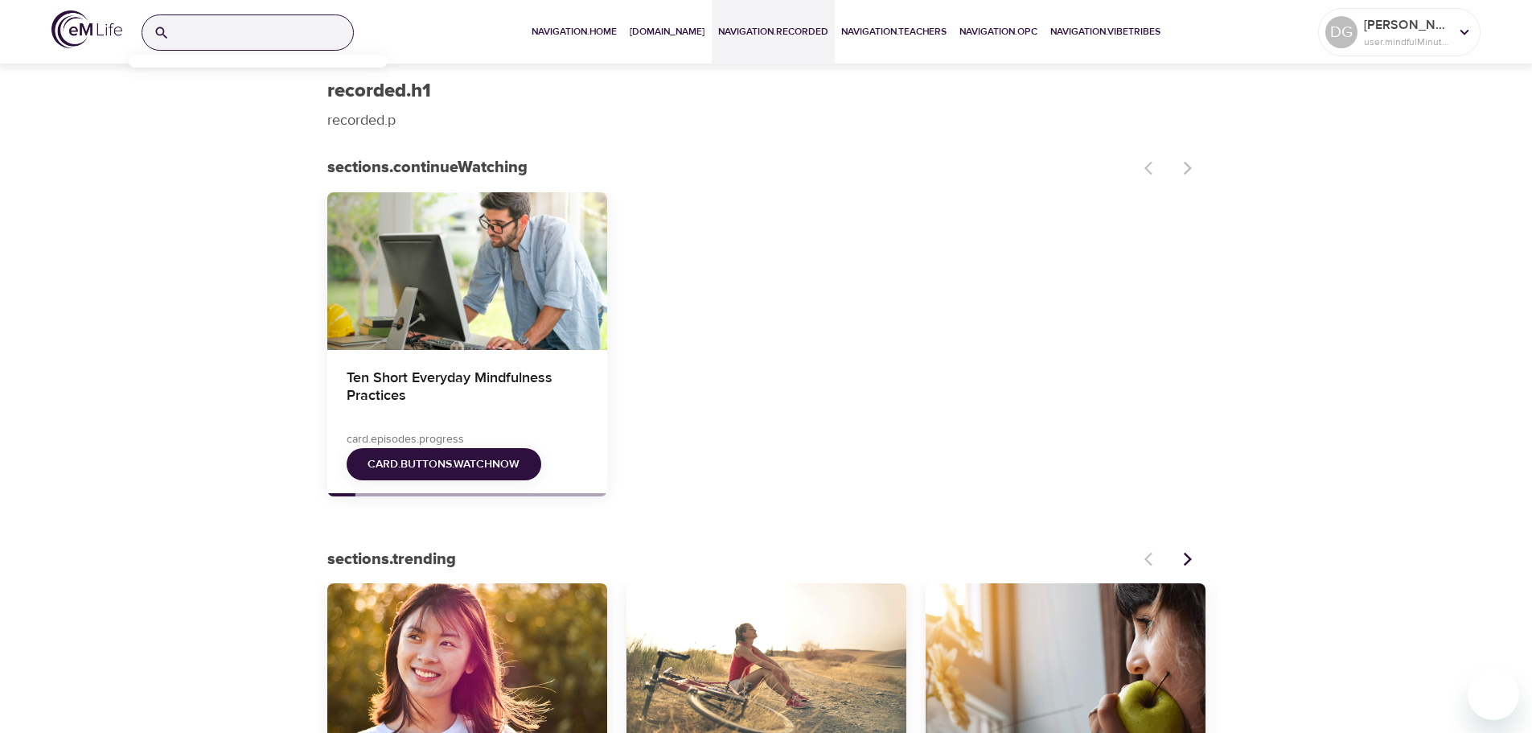
click at [229, 31] on input "search" at bounding box center [264, 32] width 177 height 35
paste input "mindfulness practices"
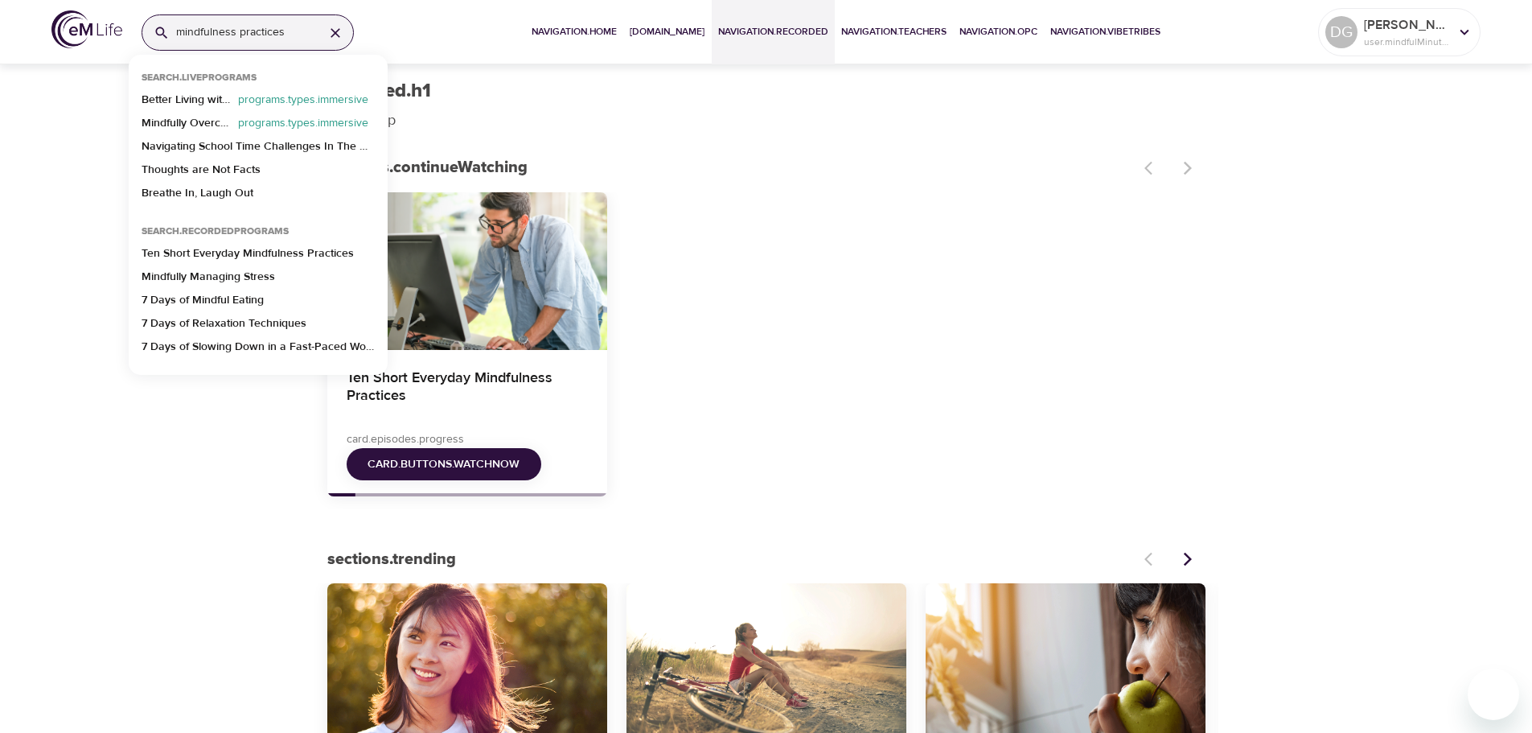
type input "mindfulness practices"
click at [258, 251] on p "Ten Short Everyday Mindfulness Practices" at bounding box center [248, 256] width 212 height 23
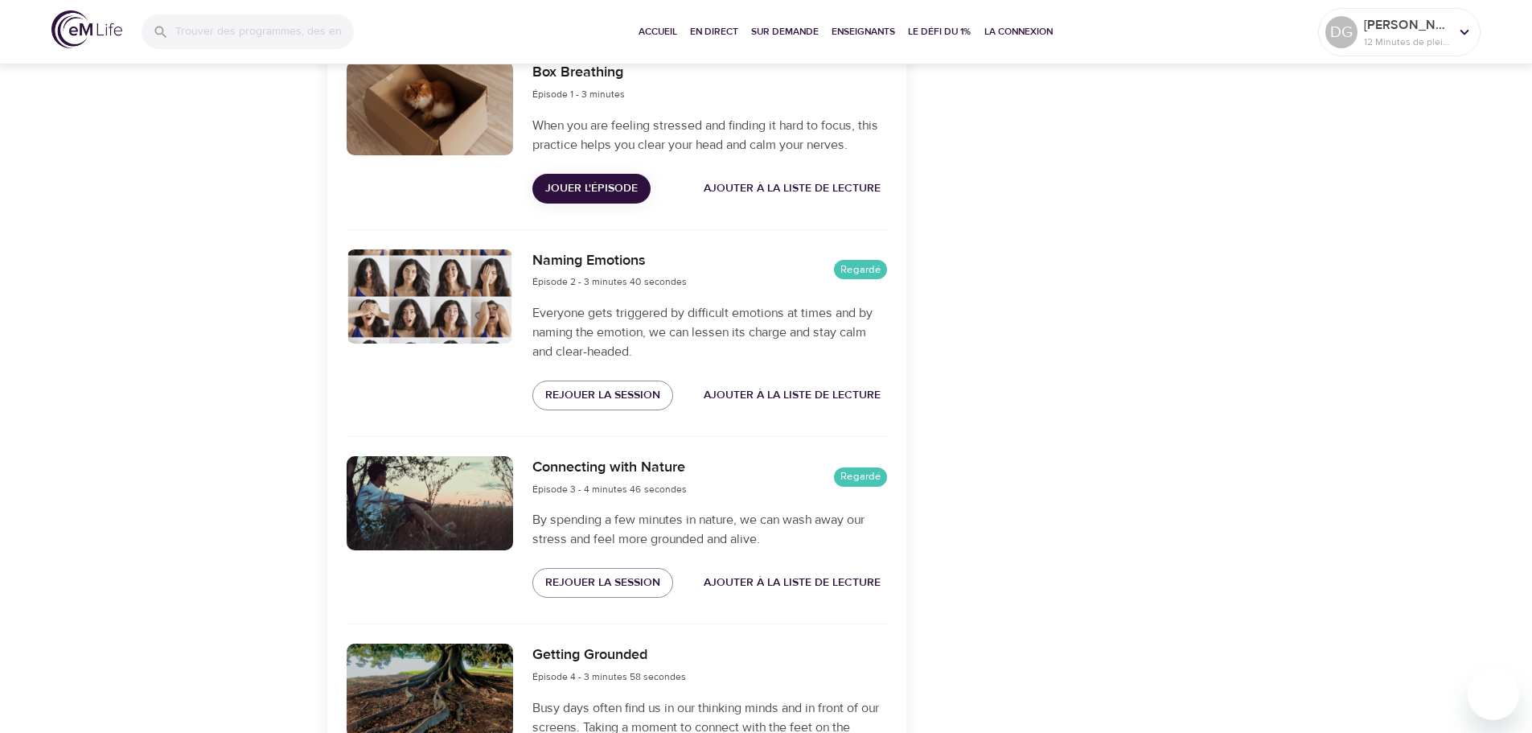
scroll to position [724, 0]
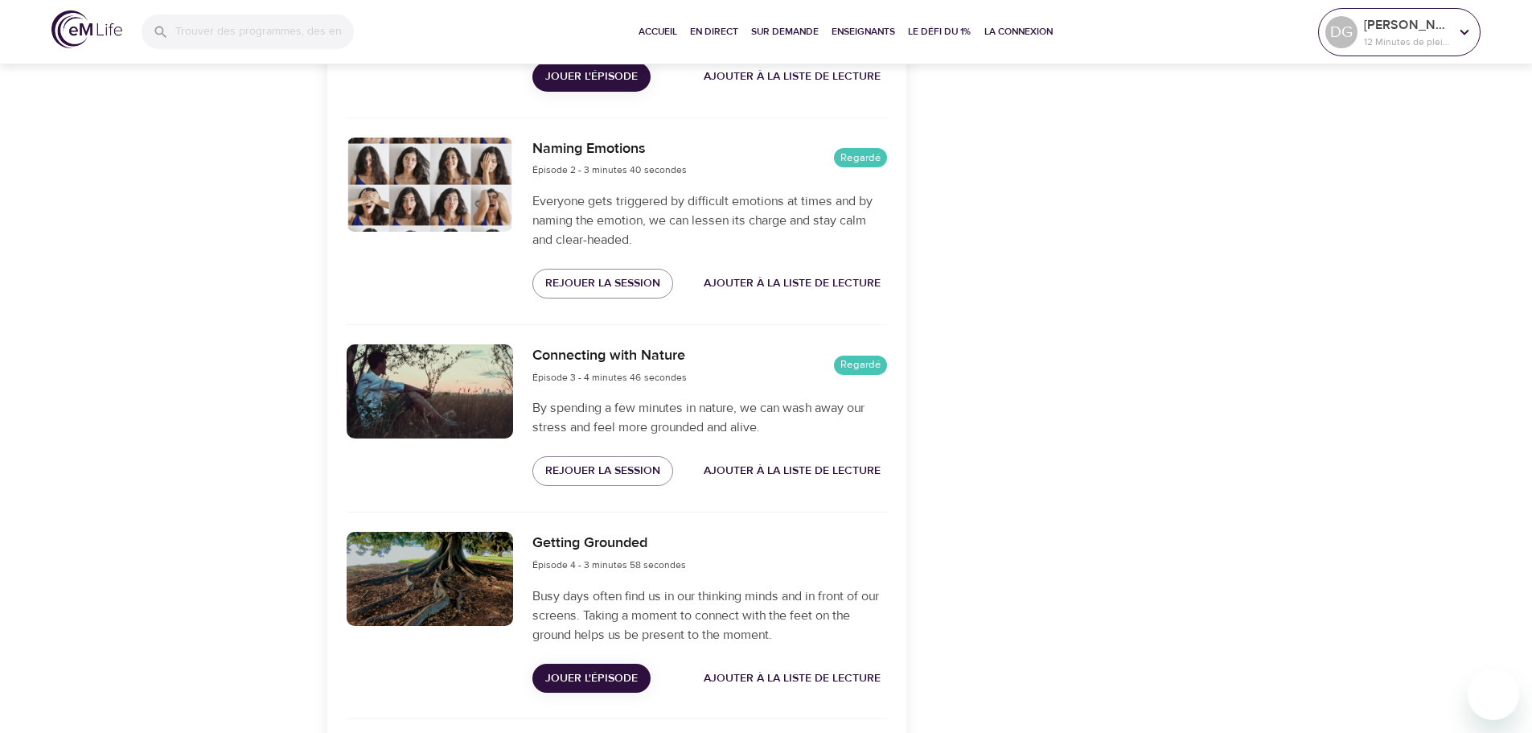
click at [1397, 31] on p "[PERSON_NAME]" at bounding box center [1406, 24] width 85 height 19
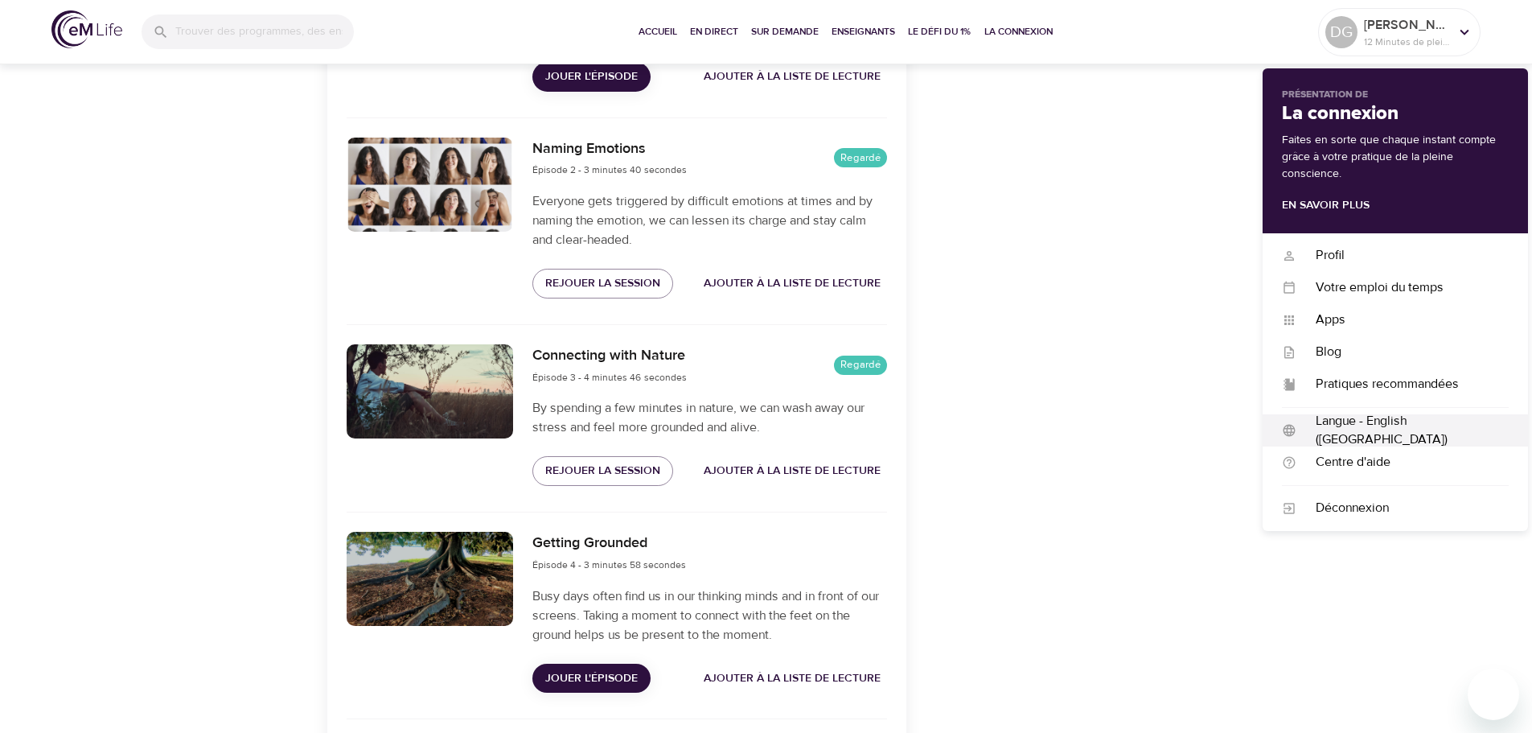
click at [1341, 430] on div "Langue - English (US)" at bounding box center [1402, 430] width 212 height 37
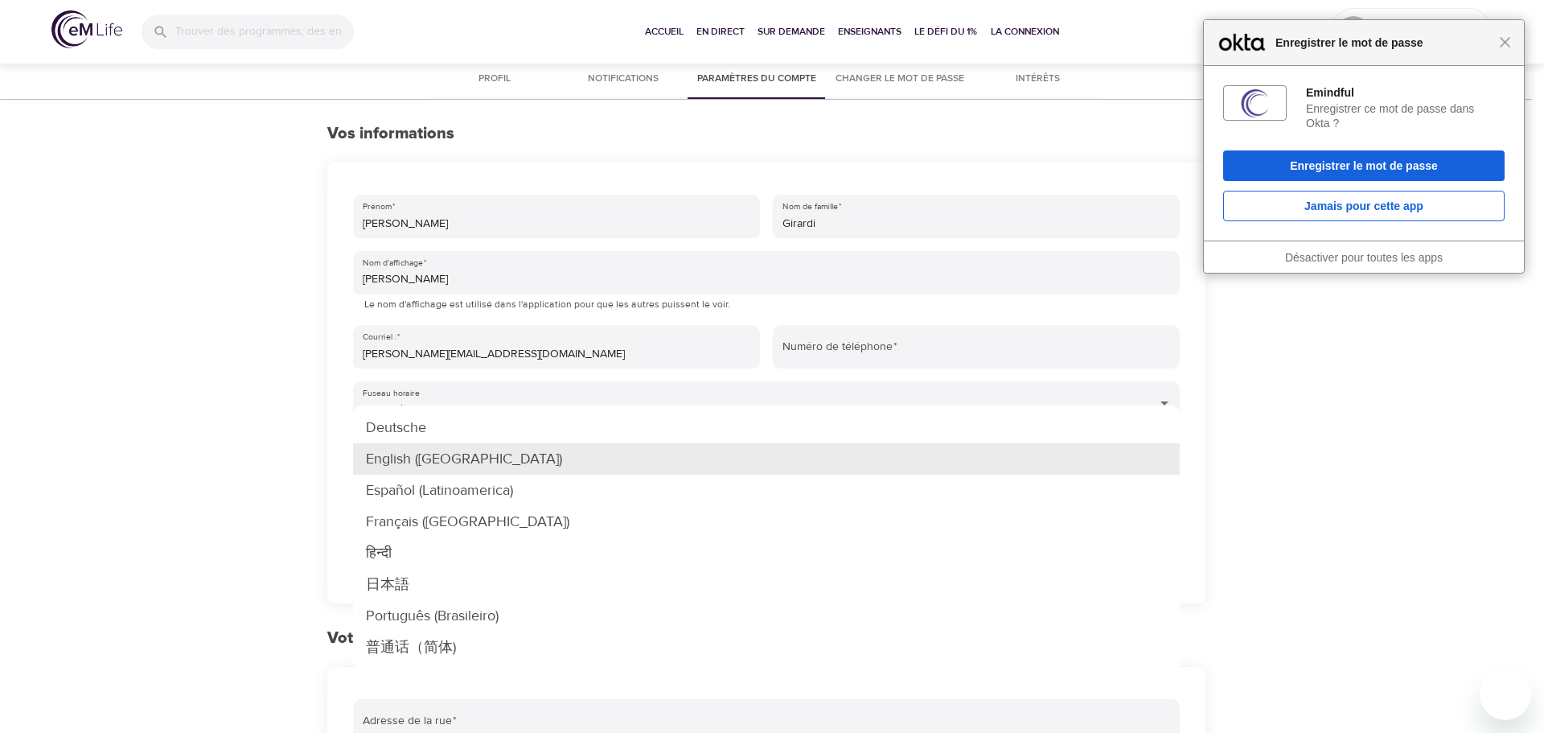
click at [1165, 461] on body "Fermer Enregistrer le mot de passe Emindful Enregistrer ce mot de passe dans Ok…" at bounding box center [772, 598] width 1544 height 1197
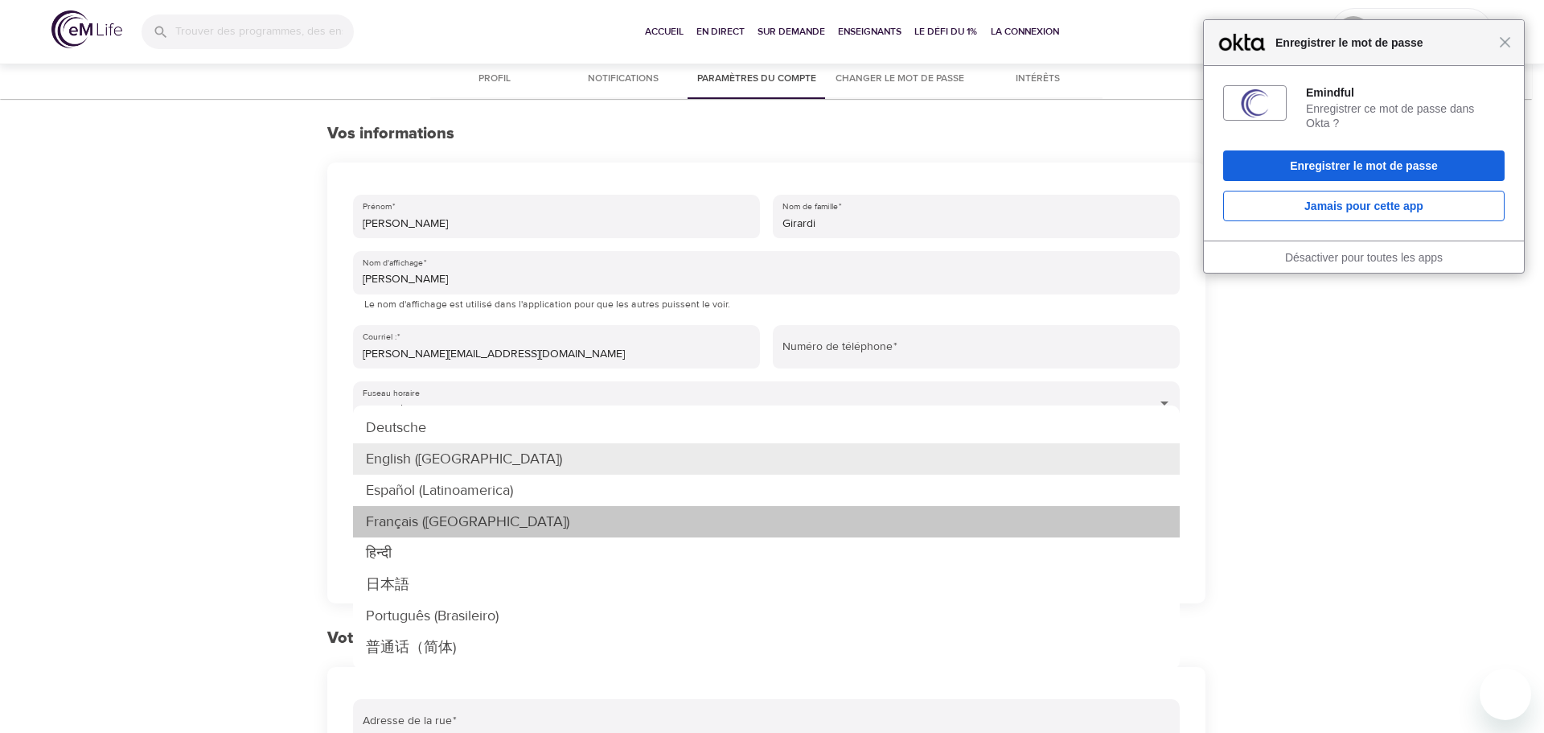
click at [642, 524] on li "Français ([GEOGRAPHIC_DATA])" at bounding box center [766, 521] width 827 height 31
type input "fr-[GEOGRAPHIC_DATA]"
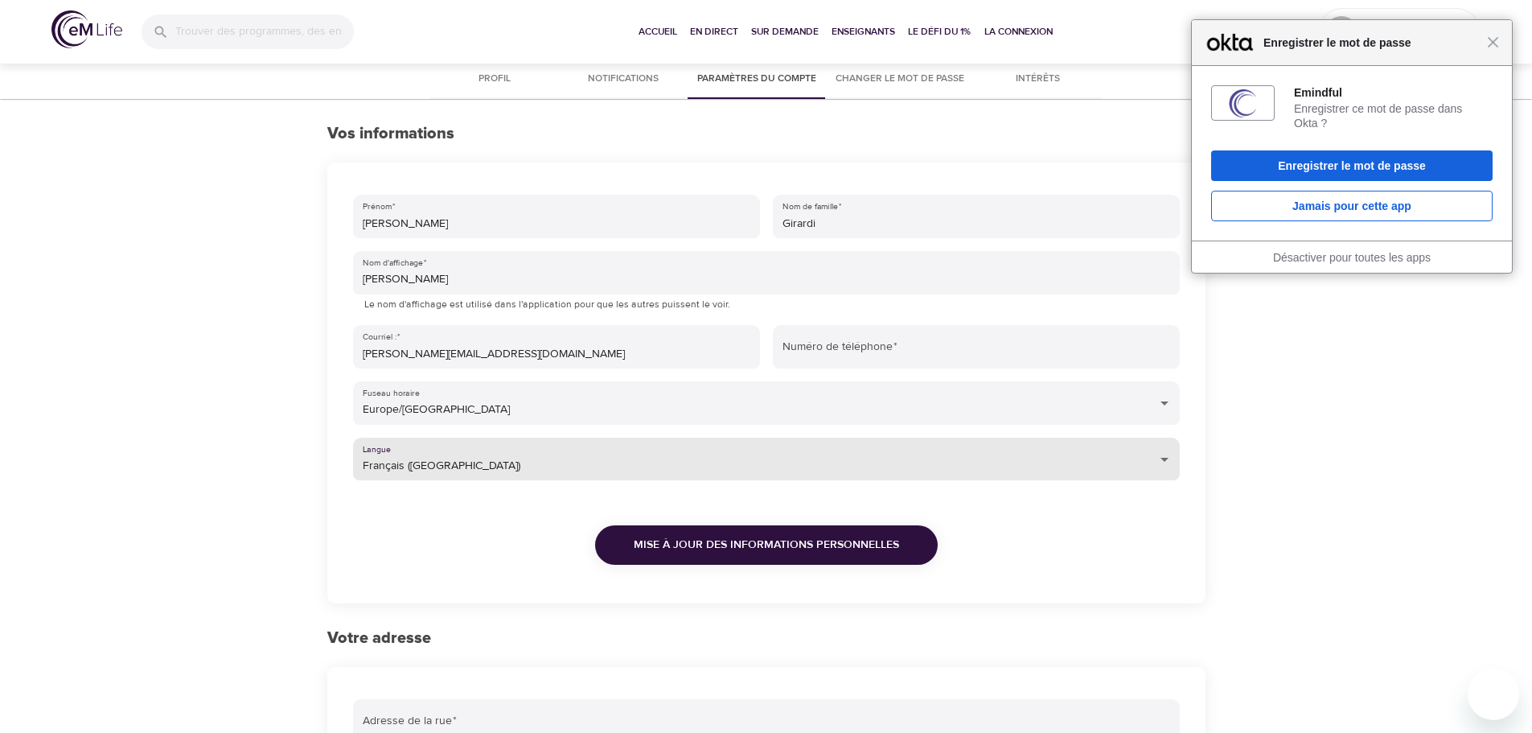
click at [691, 547] on span "Mise à jour des informations personnelles" at bounding box center [766, 545] width 265 height 20
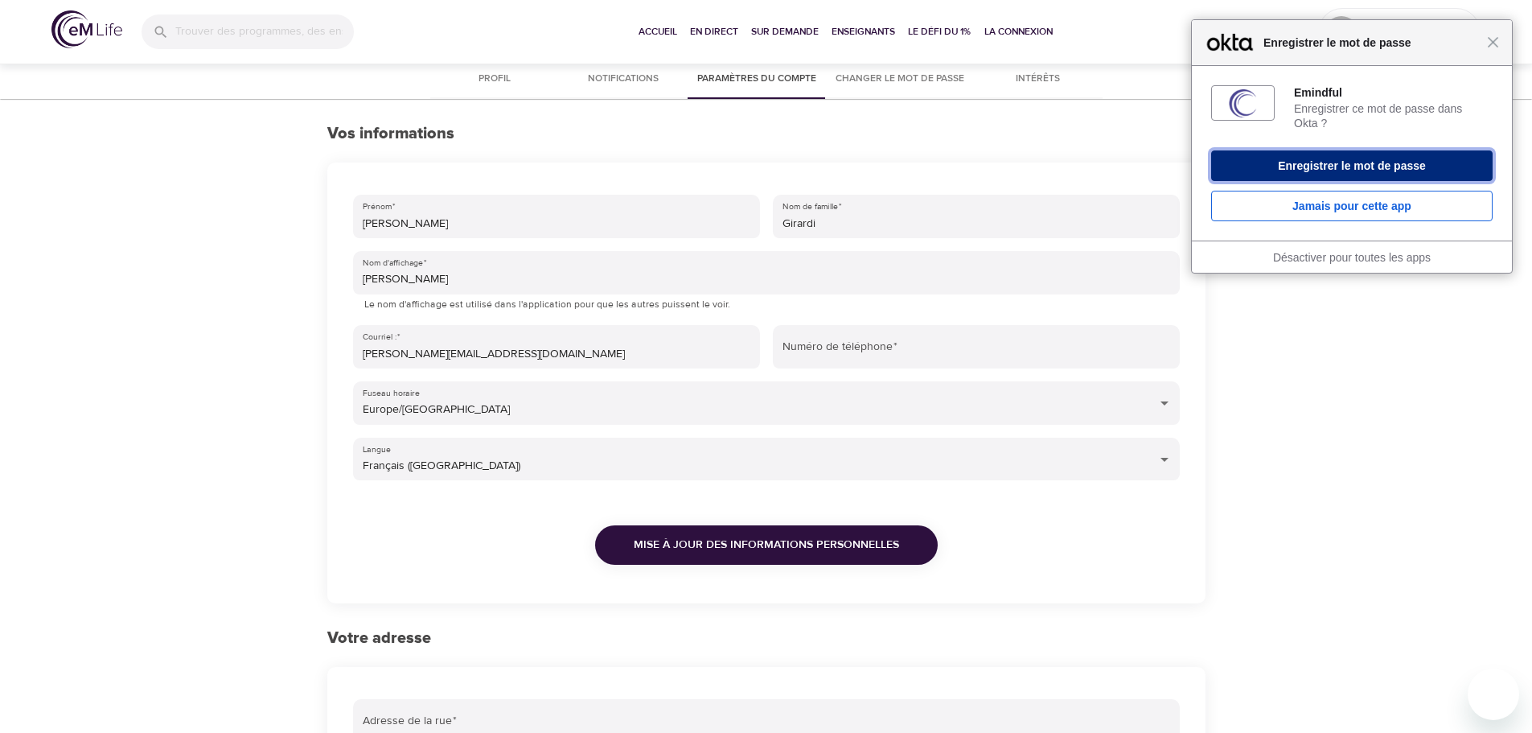
click at [1325, 159] on button "Enregistrer le mot de passe" at bounding box center [1351, 165] width 281 height 31
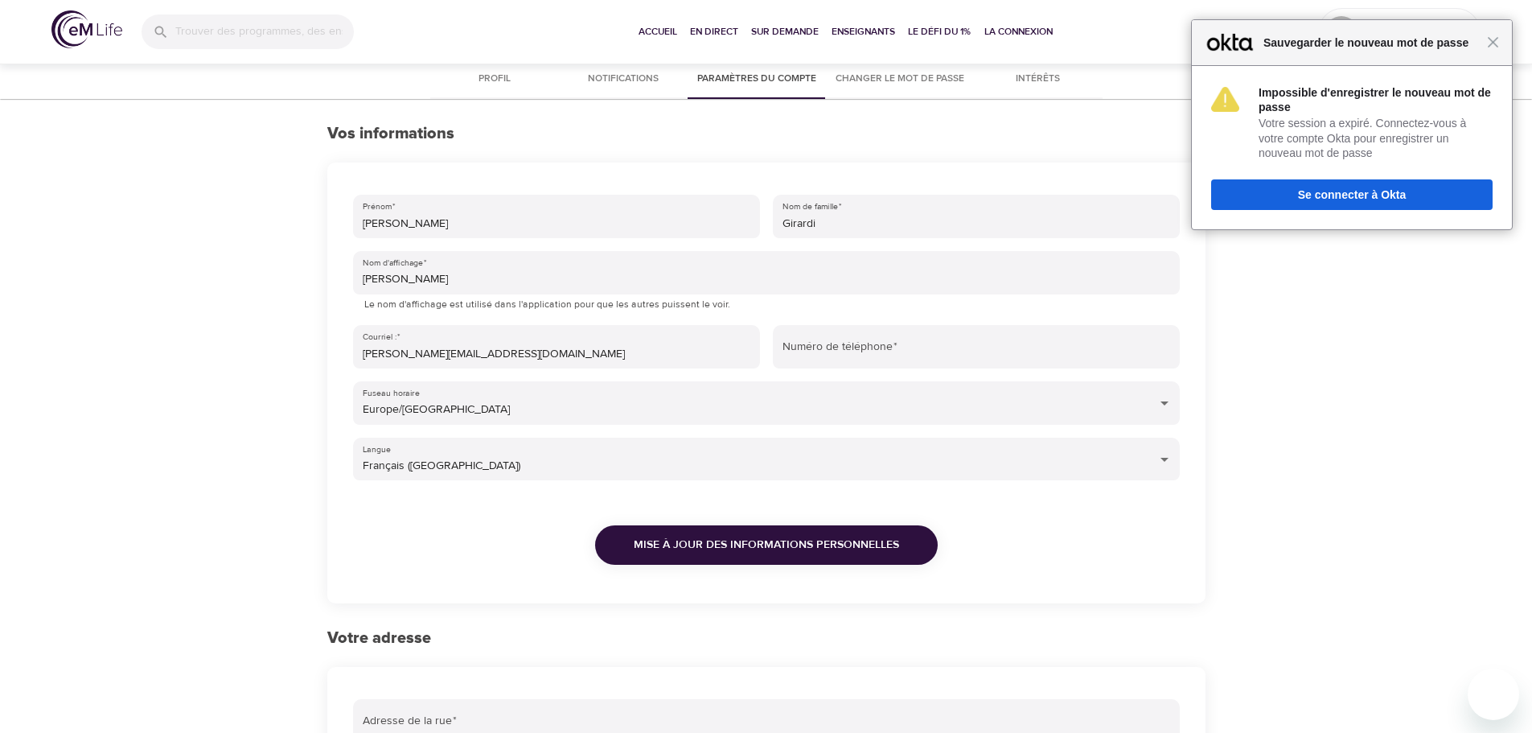
click at [484, 72] on span "Profil" at bounding box center [494, 79] width 109 height 17
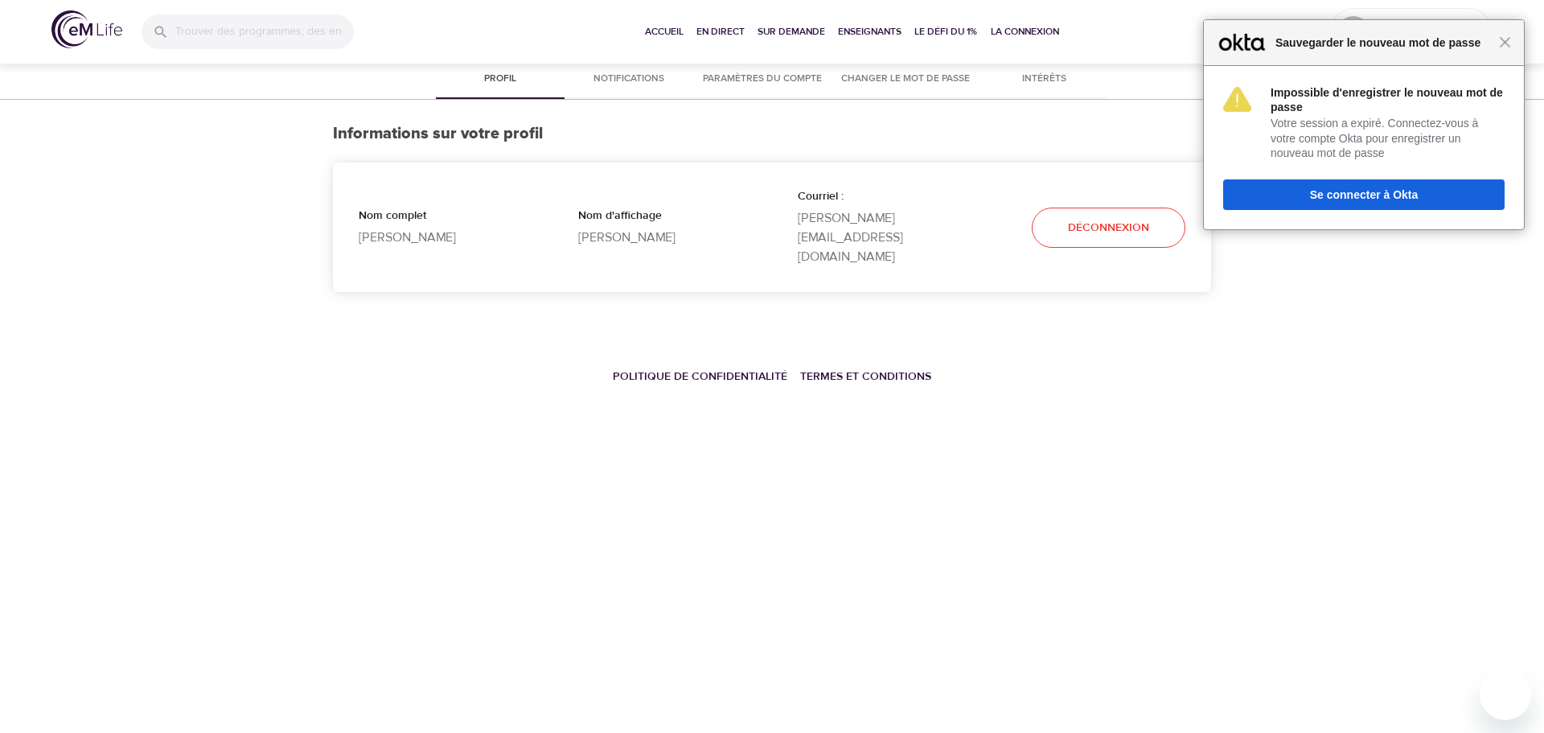
select select "10"
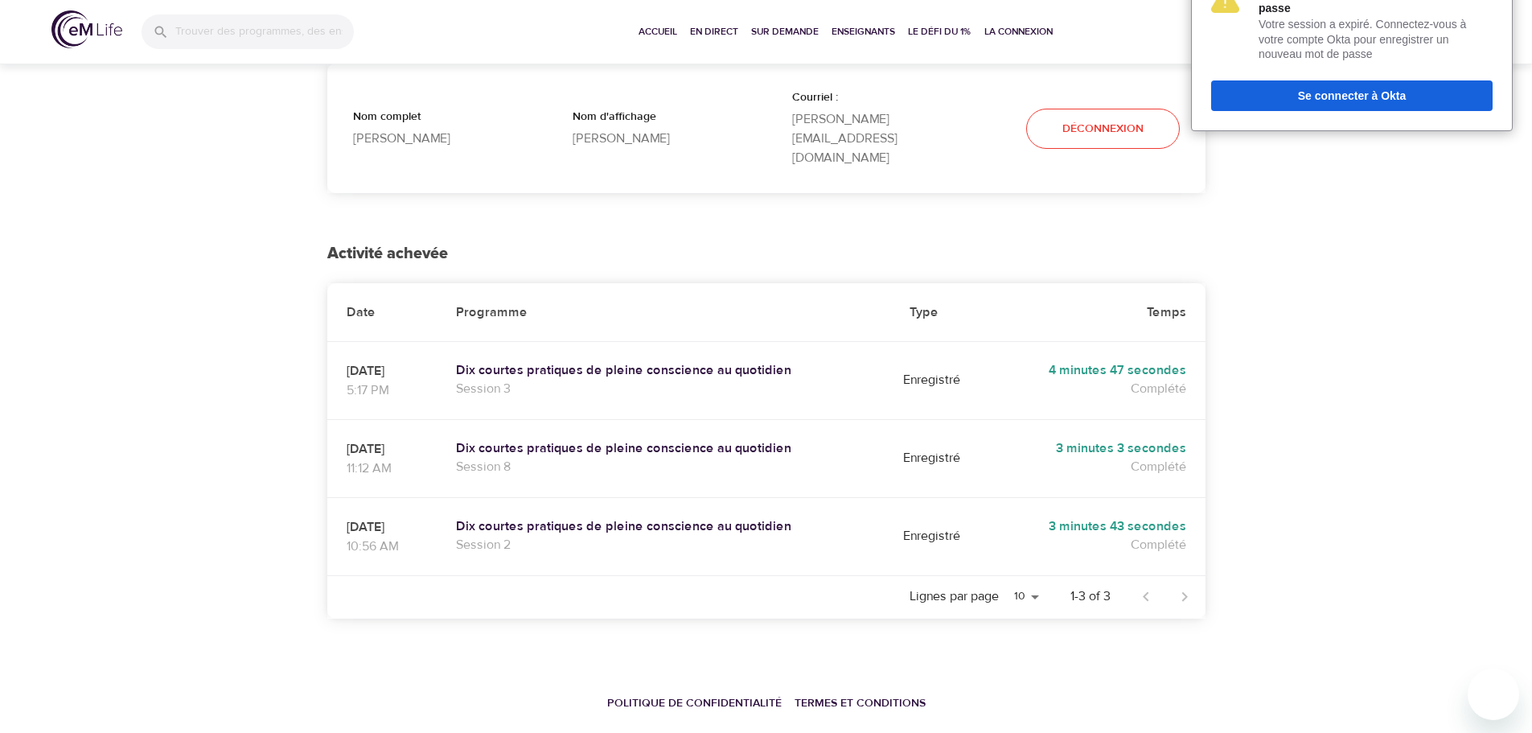
scroll to position [100, 0]
click at [599, 361] on h5 "Dix courtes pratiques de pleine conscience au quotidien" at bounding box center [664, 369] width 416 height 17
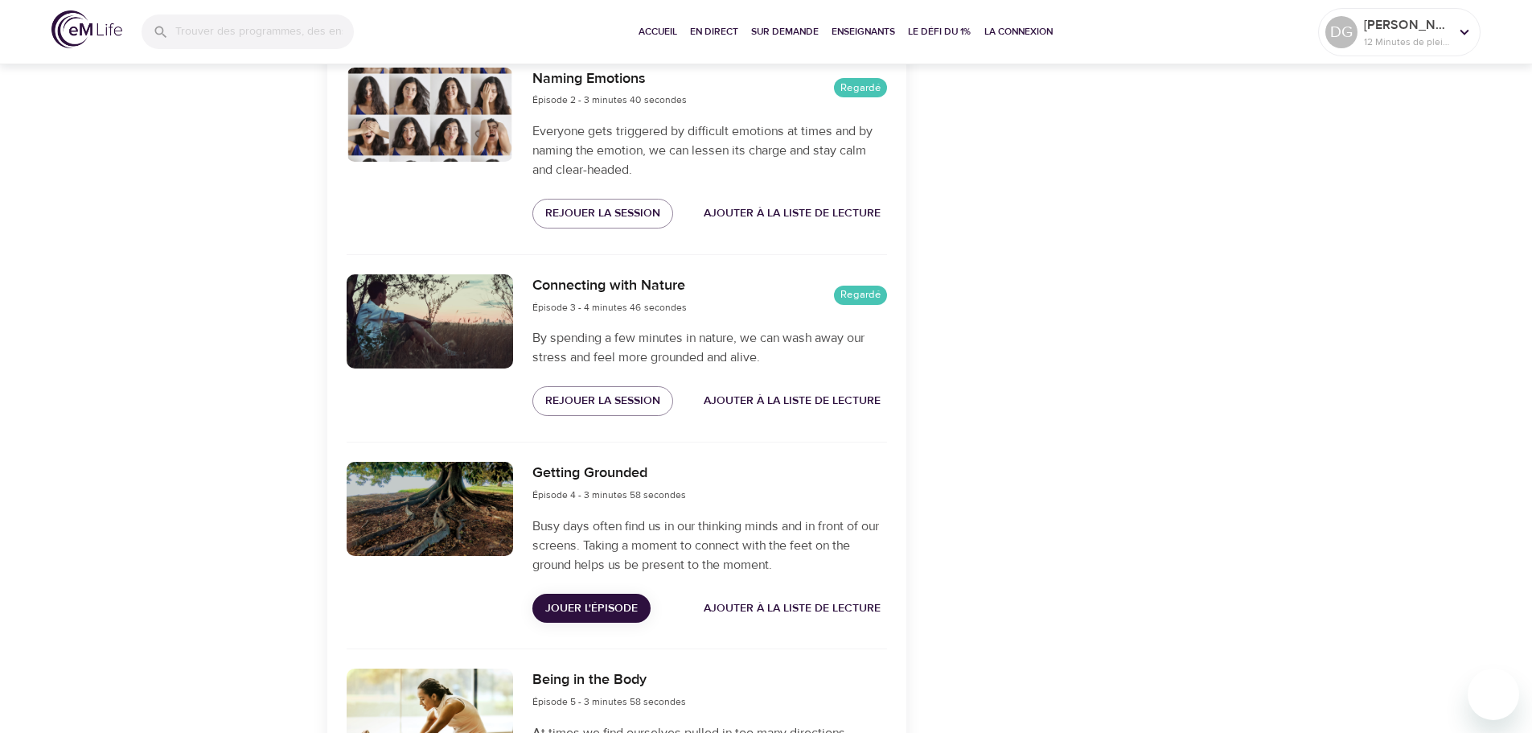
scroll to position [804, 0]
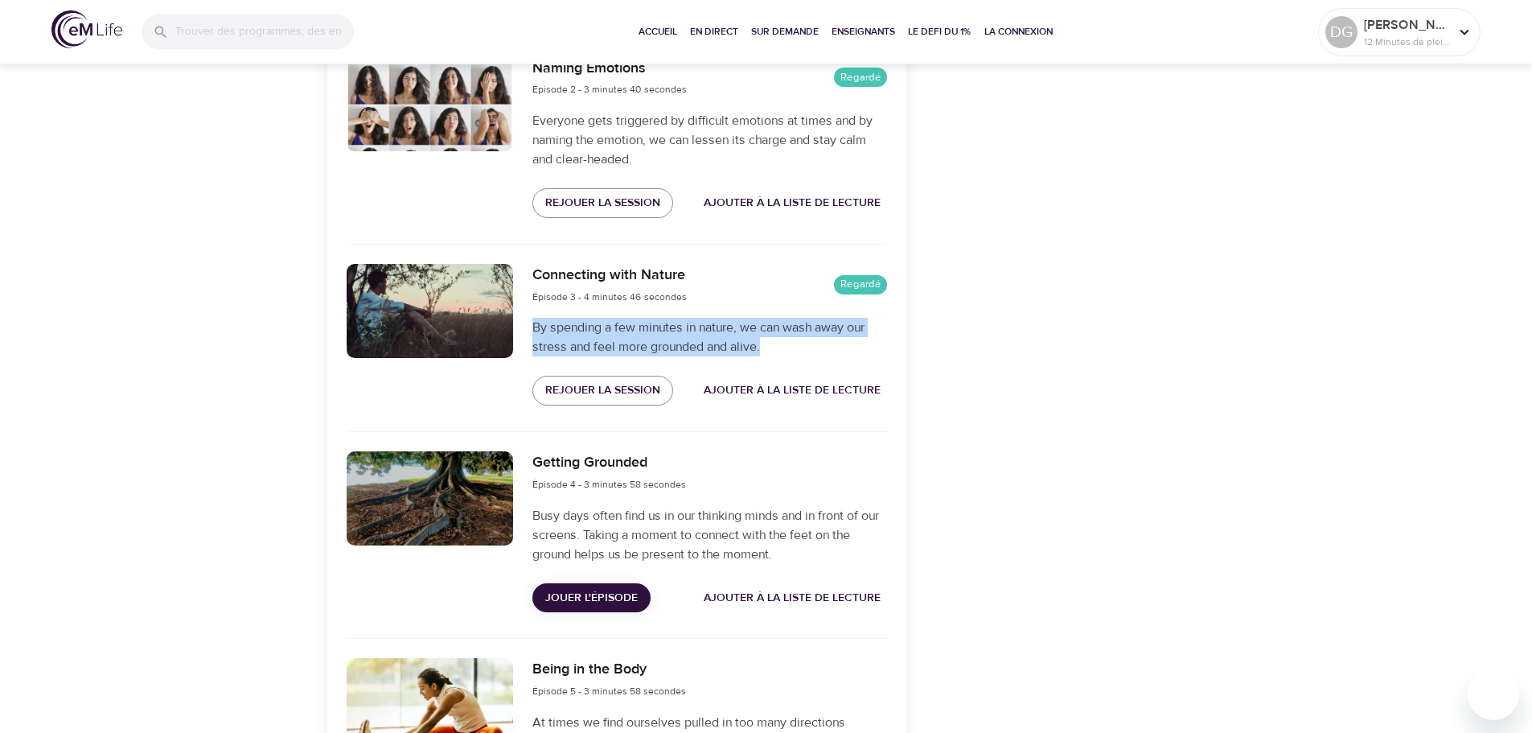
drag, startPoint x: 536, startPoint y: 328, endPoint x: 796, endPoint y: 343, distance: 260.2
click at [796, 343] on p "By spending a few minutes in nature, we can wash away our stress and feel more …" at bounding box center [709, 337] width 354 height 39
copy p "By spending a few minutes in nature, we can wash away our stress and feel more …"
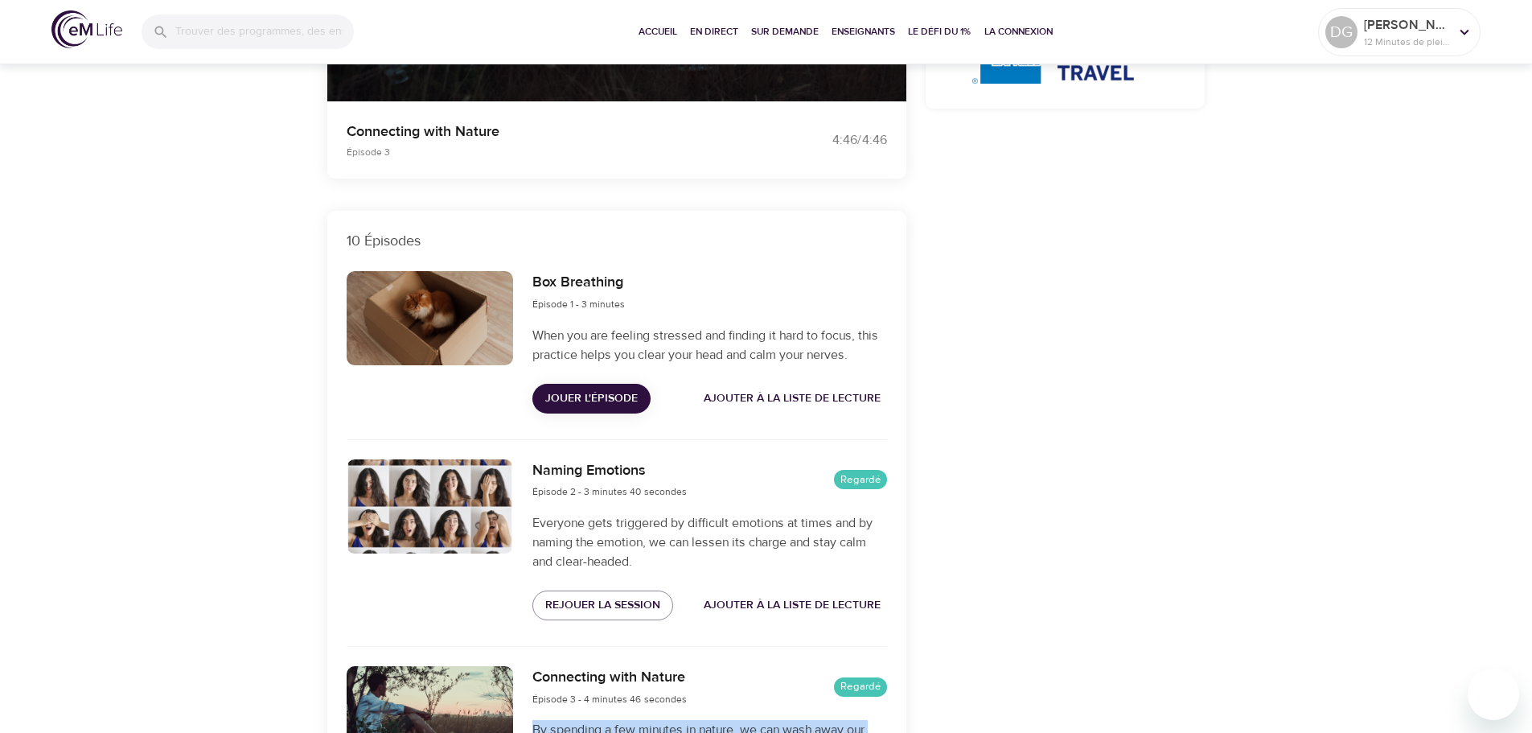
scroll to position [80, 0]
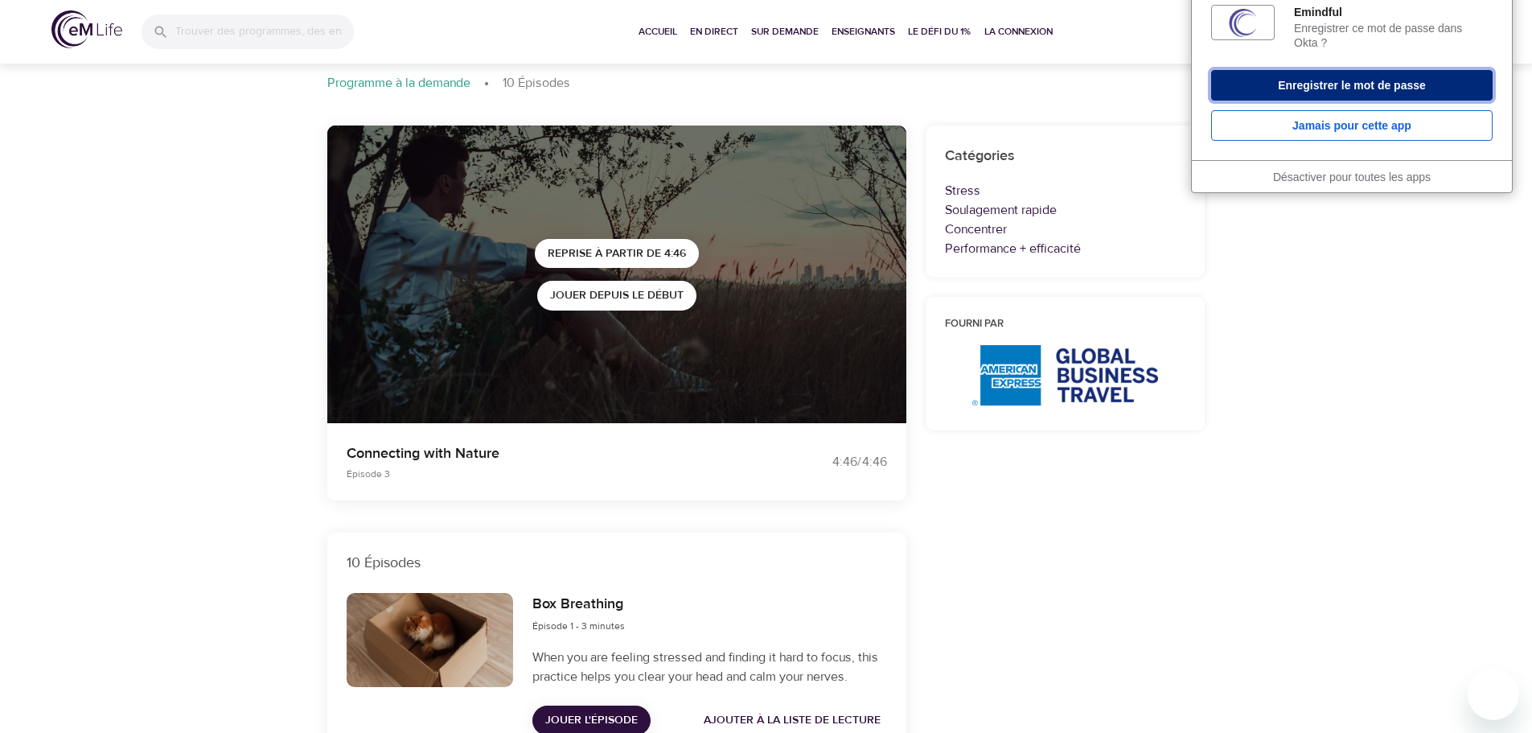
click at [1271, 76] on button "Enregistrer le mot de passe" at bounding box center [1351, 85] width 281 height 31
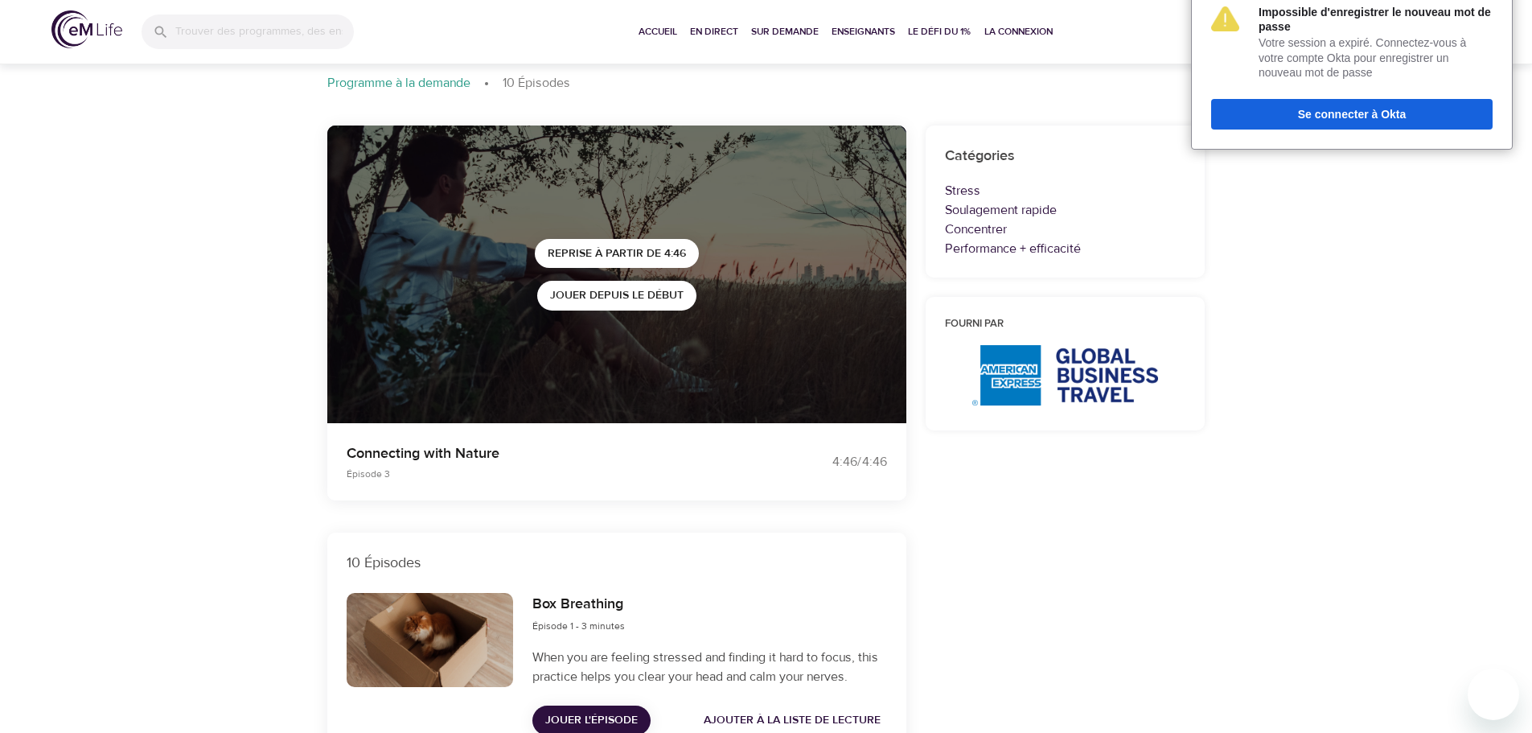
scroll to position [0, 0]
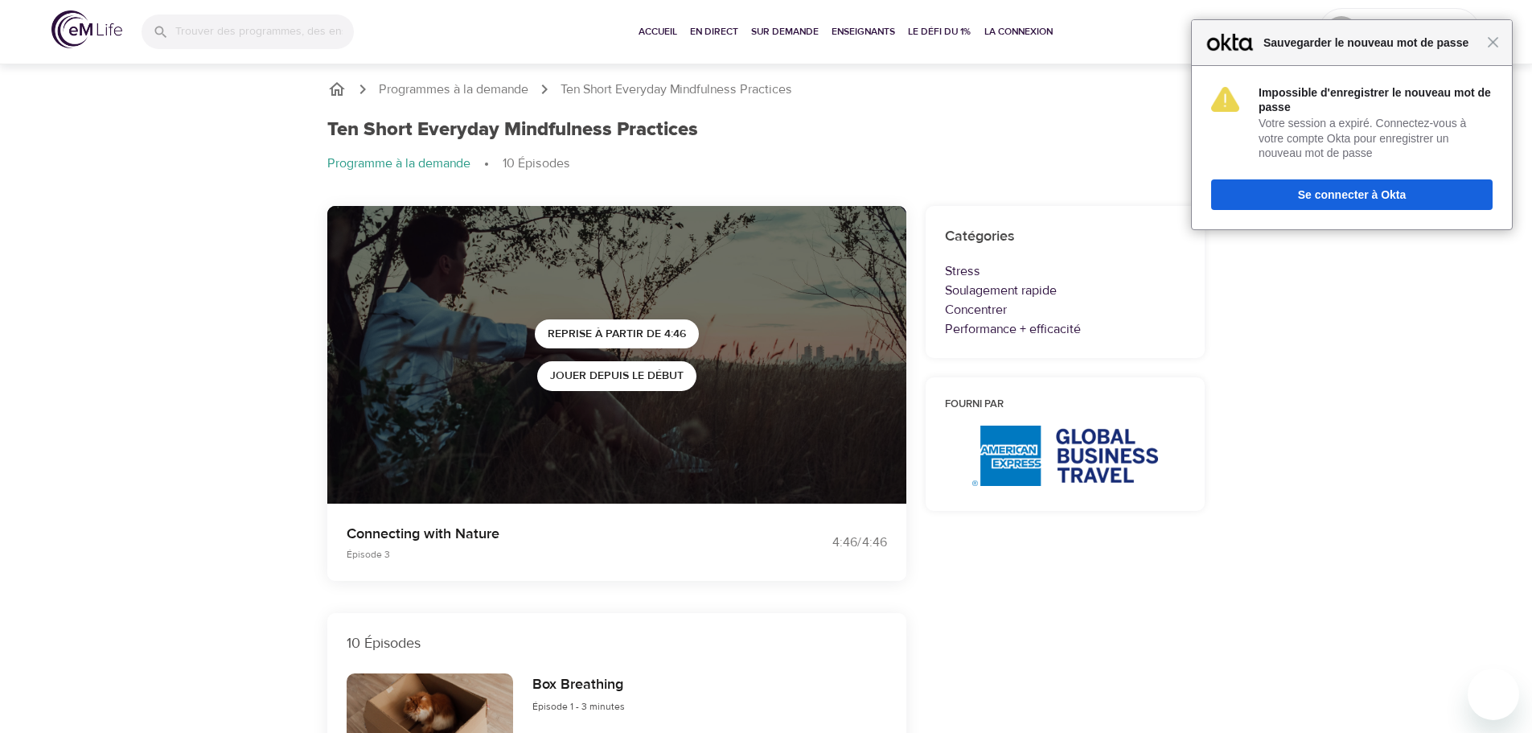
click at [1491, 54] on div "Fermer Sauvegarder le nouveau mot de passe" at bounding box center [1352, 43] width 320 height 46
click at [1496, 52] on div "Fermer Sauvegarder le nouveau mot de passe" at bounding box center [1352, 43] width 320 height 46
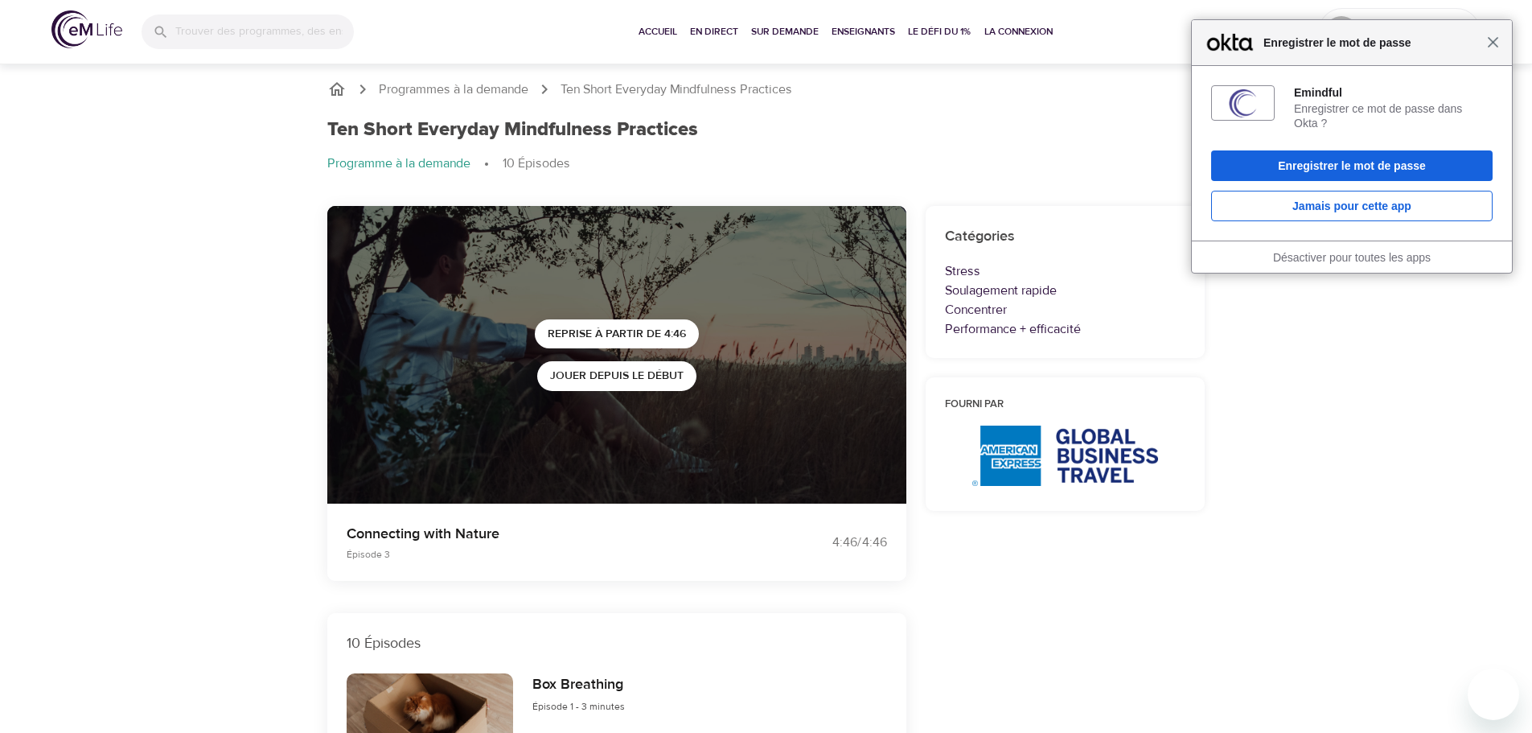
click at [1492, 47] on span "Fermer" at bounding box center [1493, 42] width 12 height 12
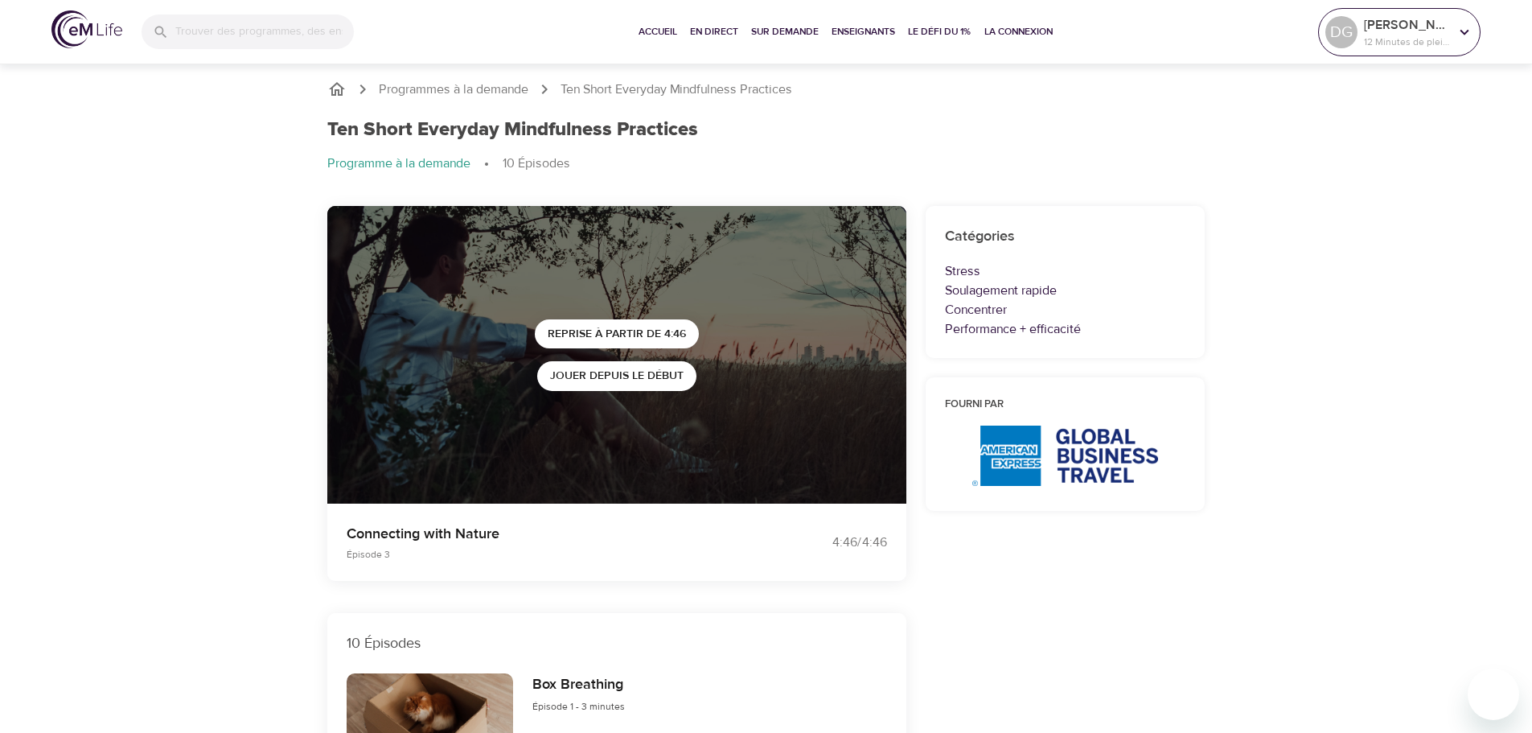
click at [1458, 32] on icon at bounding box center [1464, 32] width 18 height 18
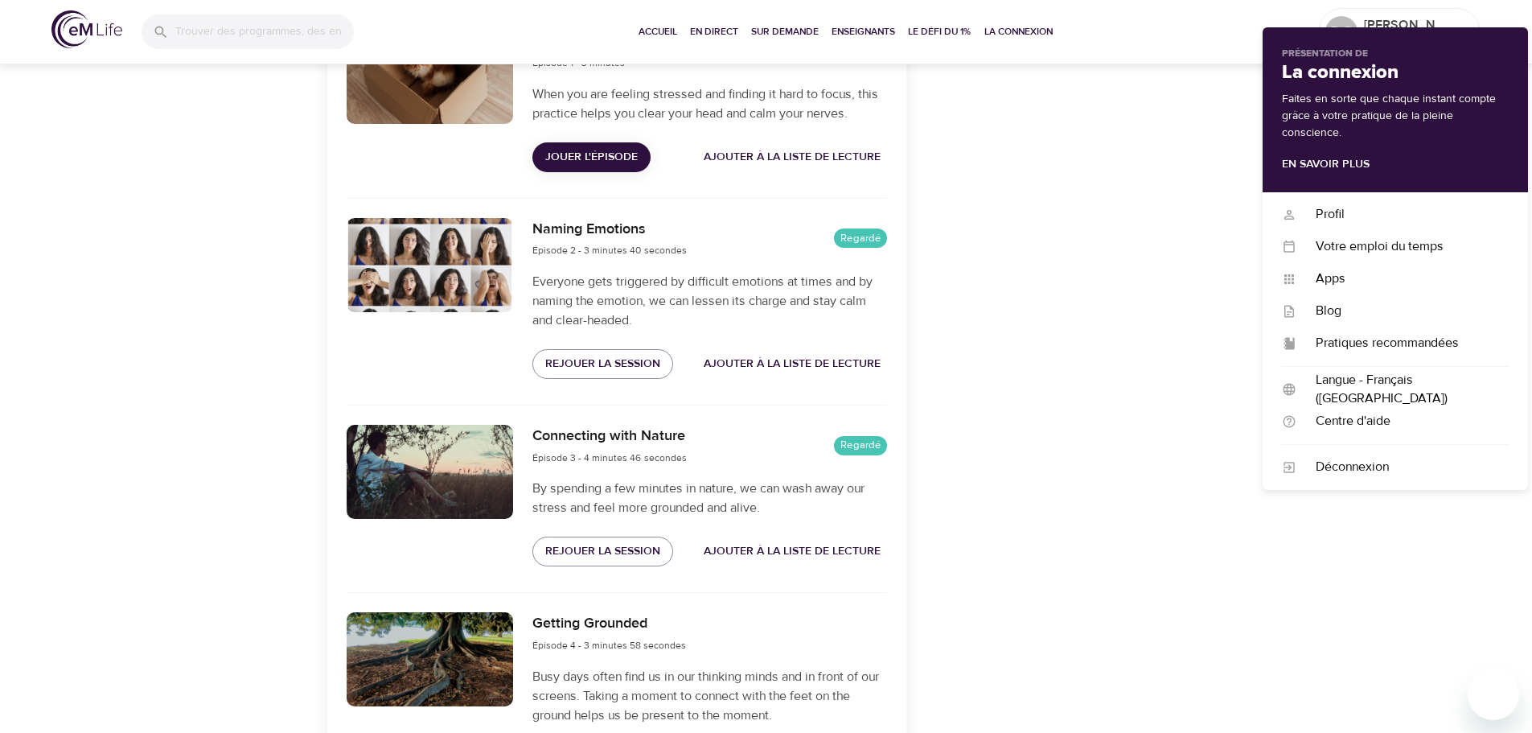
scroll to position [563, 0]
